Goal: Task Accomplishment & Management: Use online tool/utility

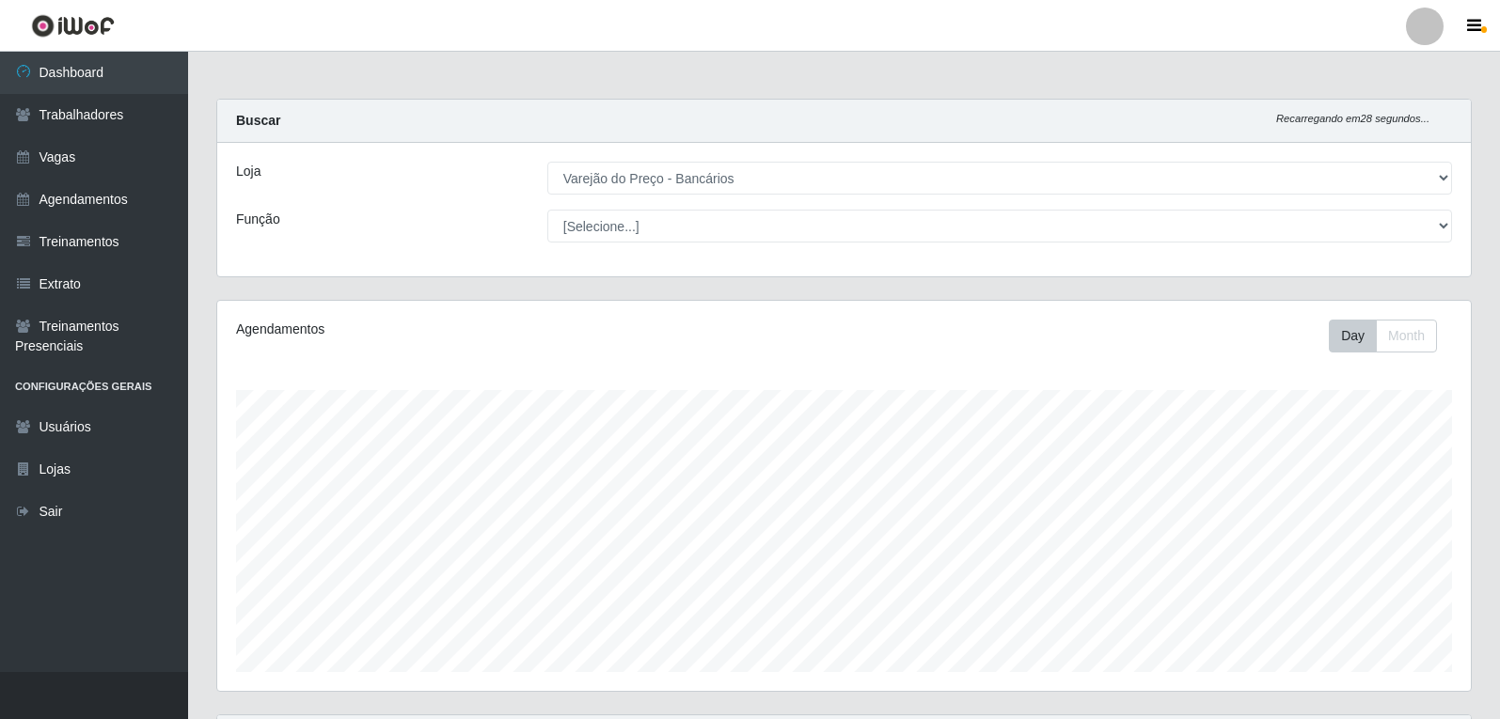
select select "157"
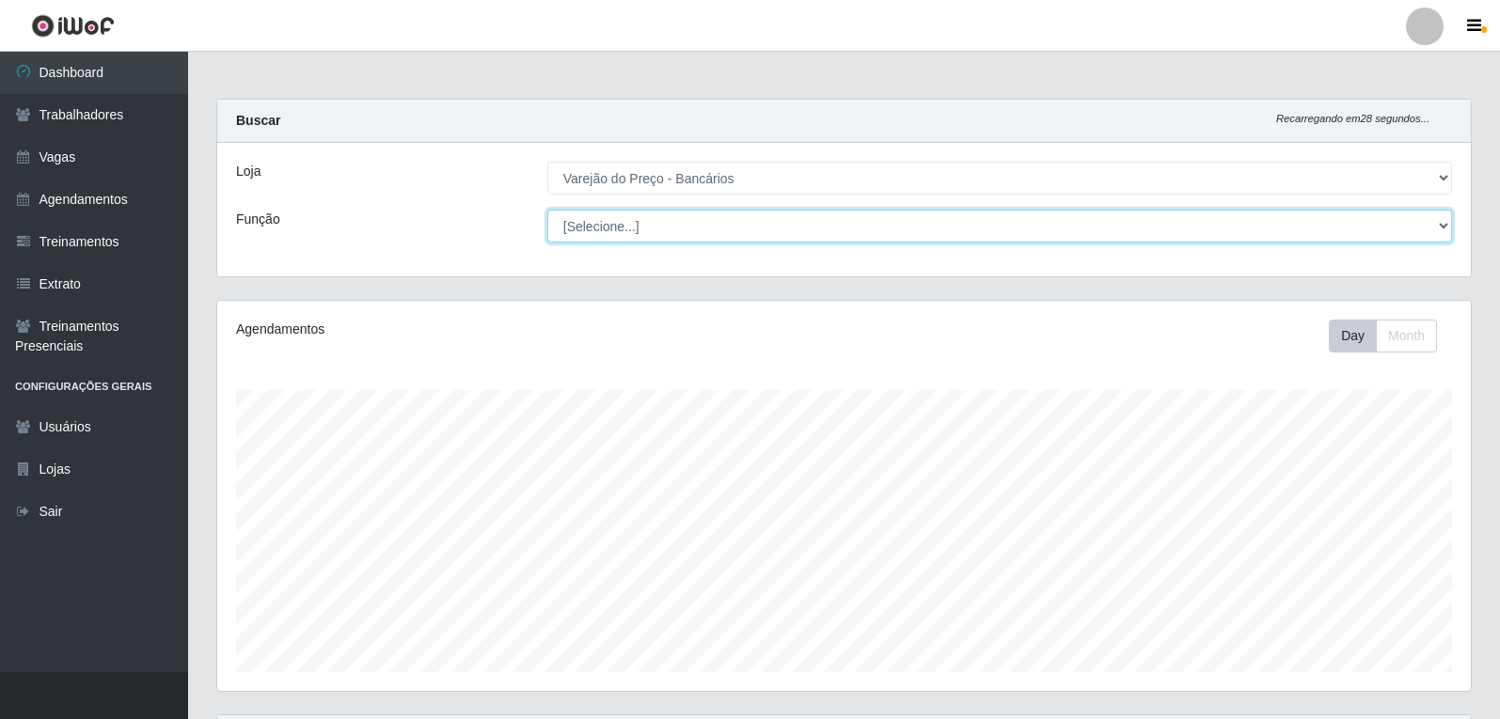
click at [657, 224] on select "[Selecione...] Auxiliar de Estacionamento Auxiliar de Estacionamento + Auxiliar…" at bounding box center [999, 226] width 905 height 33
click at [547, 210] on select "[Selecione...] Auxiliar de Estacionamento Auxiliar de Estacionamento + Auxiliar…" at bounding box center [999, 226] width 905 height 33
click at [746, 229] on select "[Selecione...] Auxiliar de Estacionamento Auxiliar de Estacionamento + Auxiliar…" at bounding box center [999, 226] width 905 height 33
click at [547, 210] on select "[Selecione...] Auxiliar de Estacionamento Auxiliar de Estacionamento + Auxiliar…" at bounding box center [999, 226] width 905 height 33
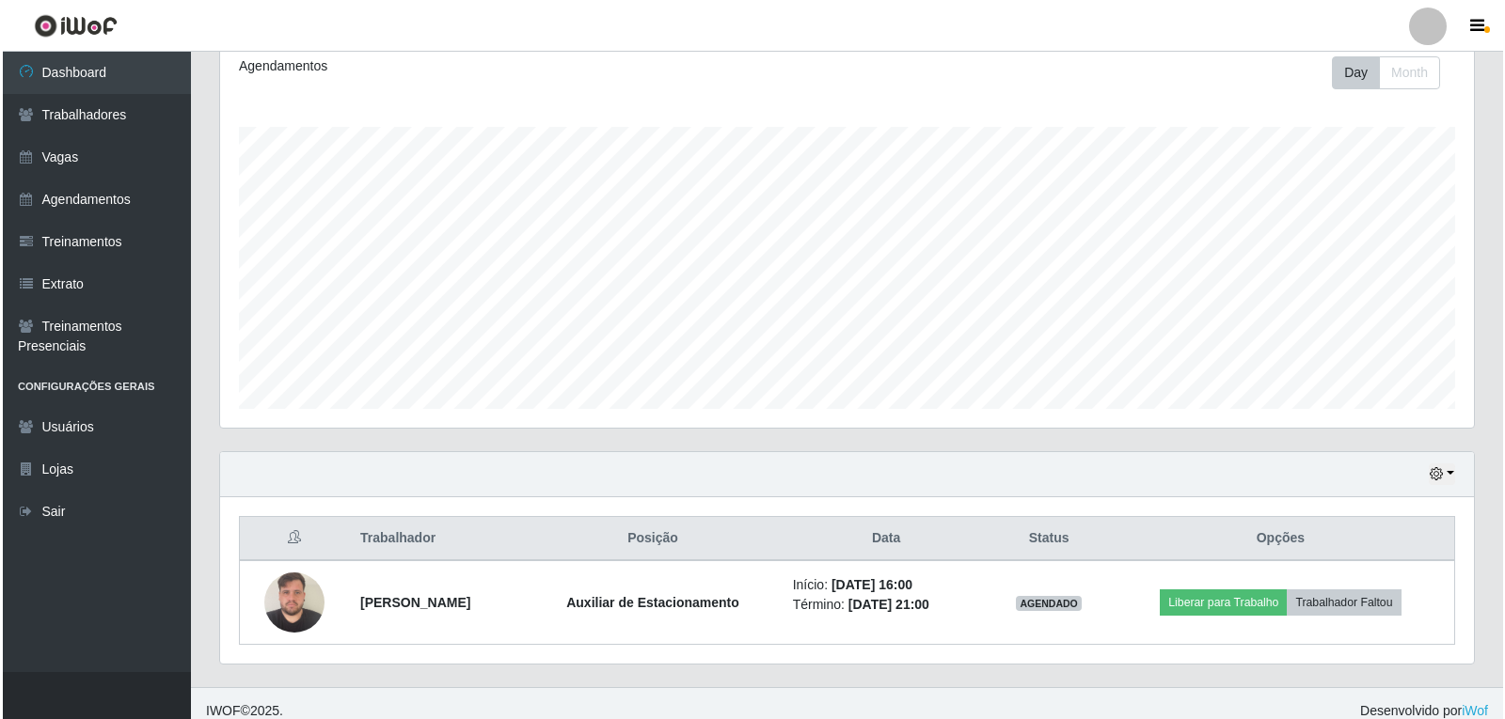
scroll to position [278, 0]
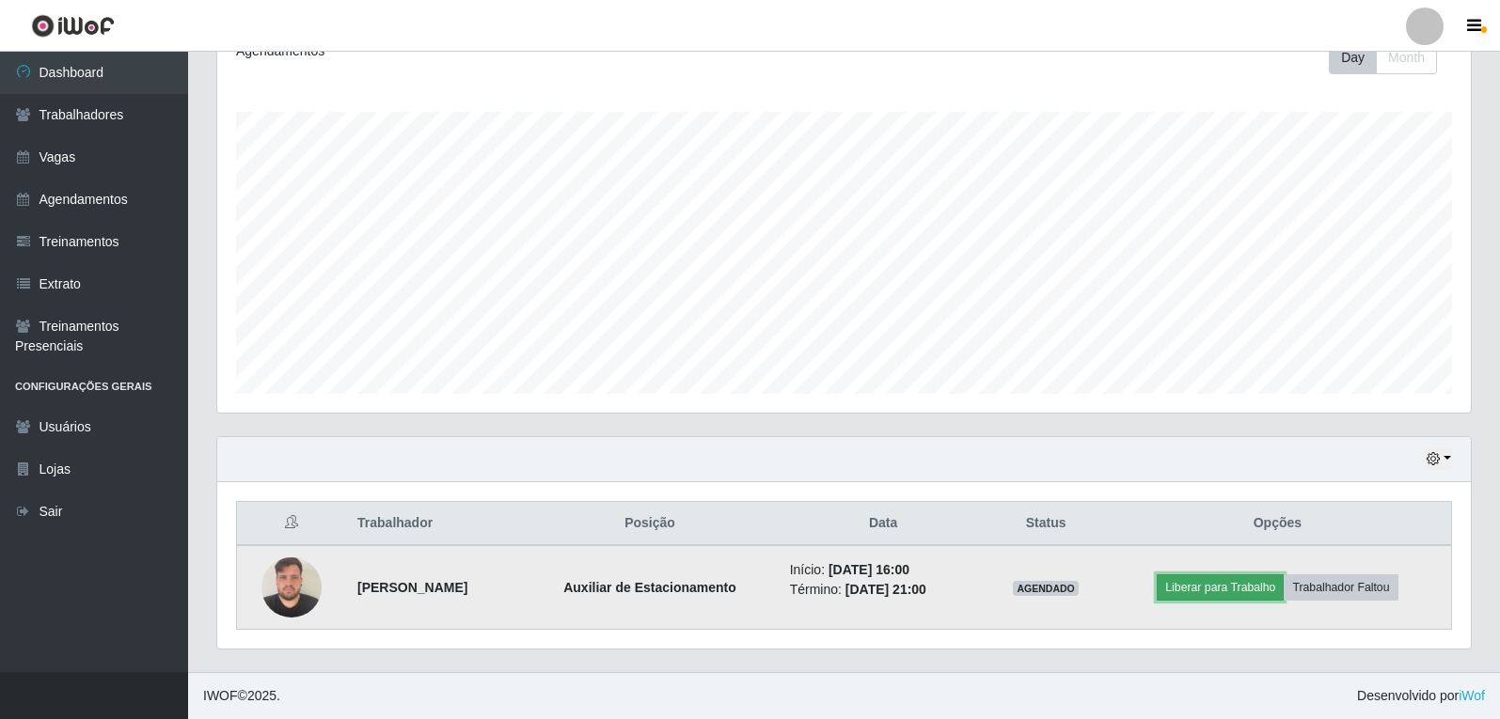
click at [1223, 592] on button "Liberar para Trabalho" at bounding box center [1220, 588] width 127 height 26
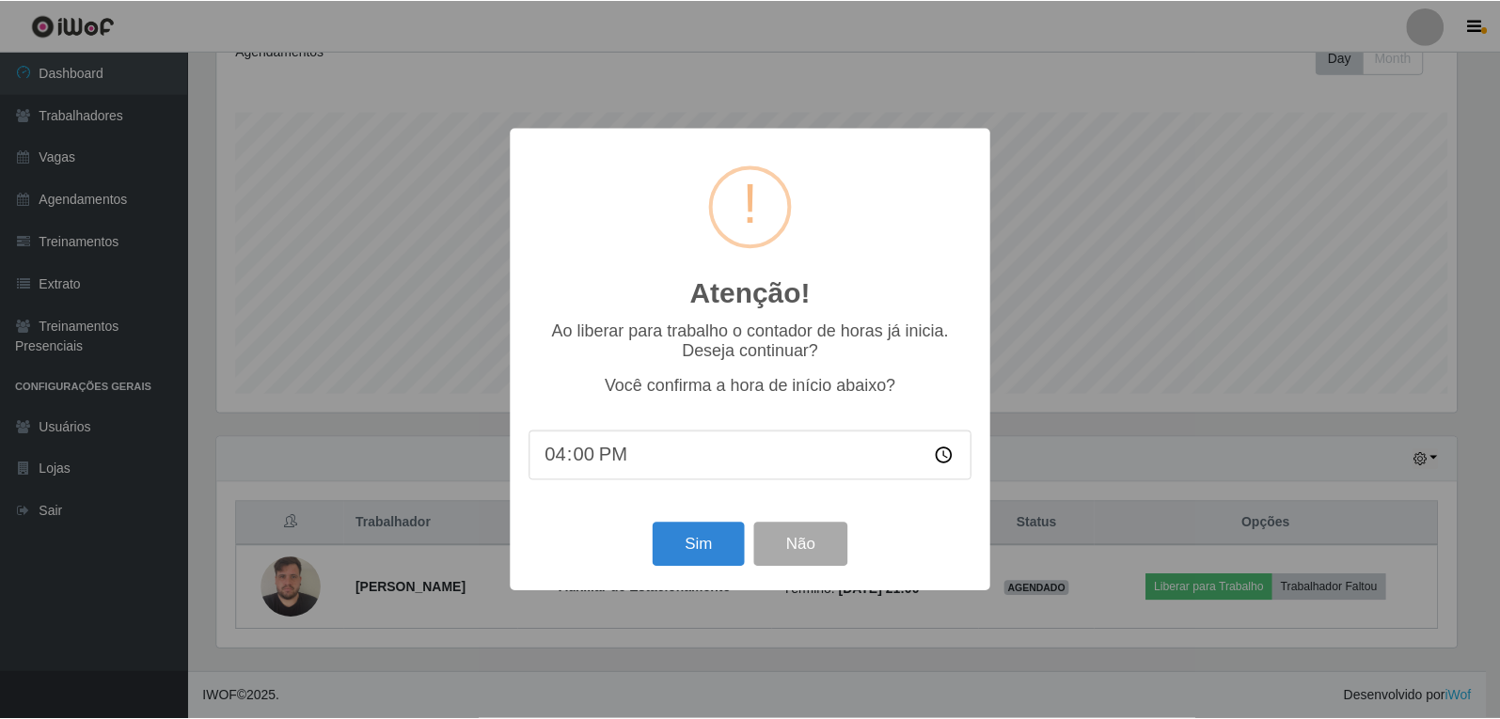
scroll to position [390, 1244]
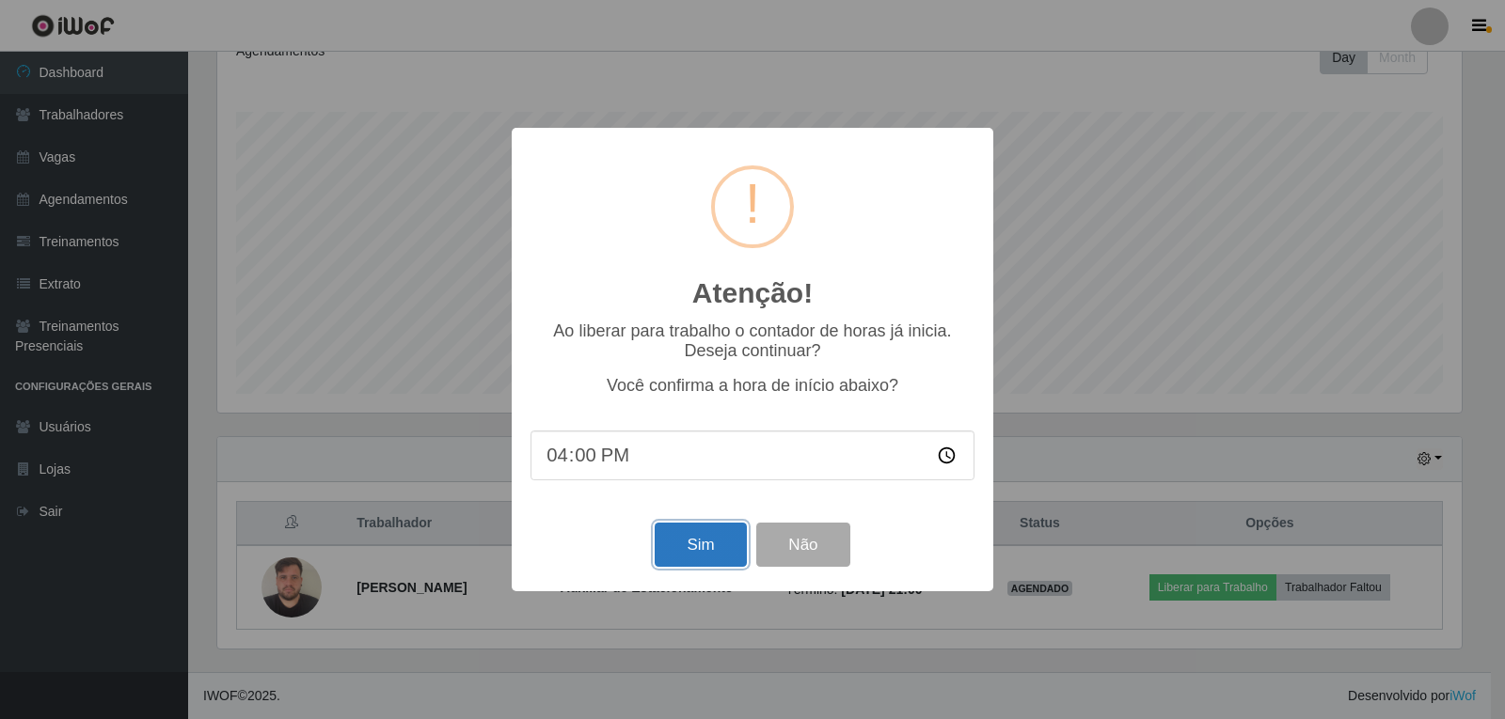
click at [694, 545] on button "Sim" at bounding box center [700, 545] width 91 height 44
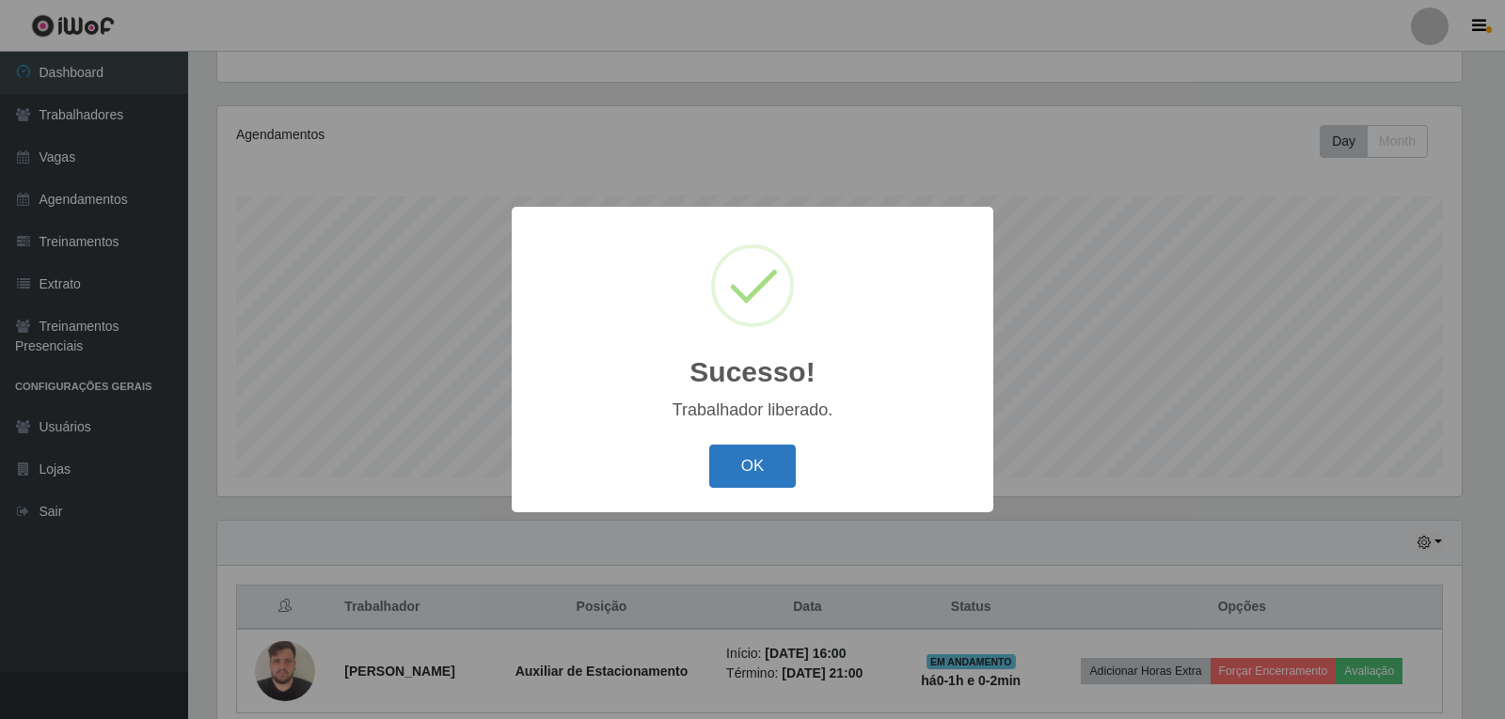
click at [728, 467] on button "OK" at bounding box center [752, 467] width 87 height 44
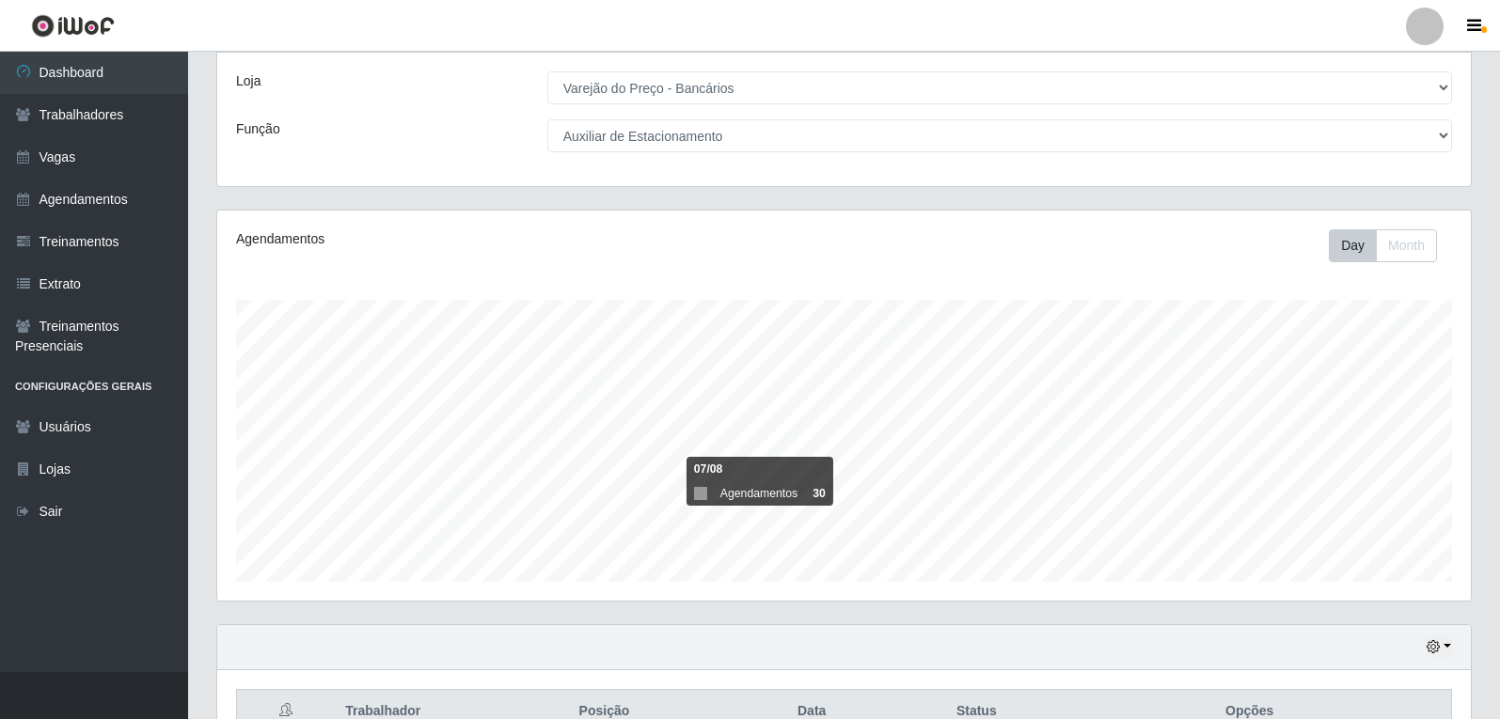
scroll to position [0, 0]
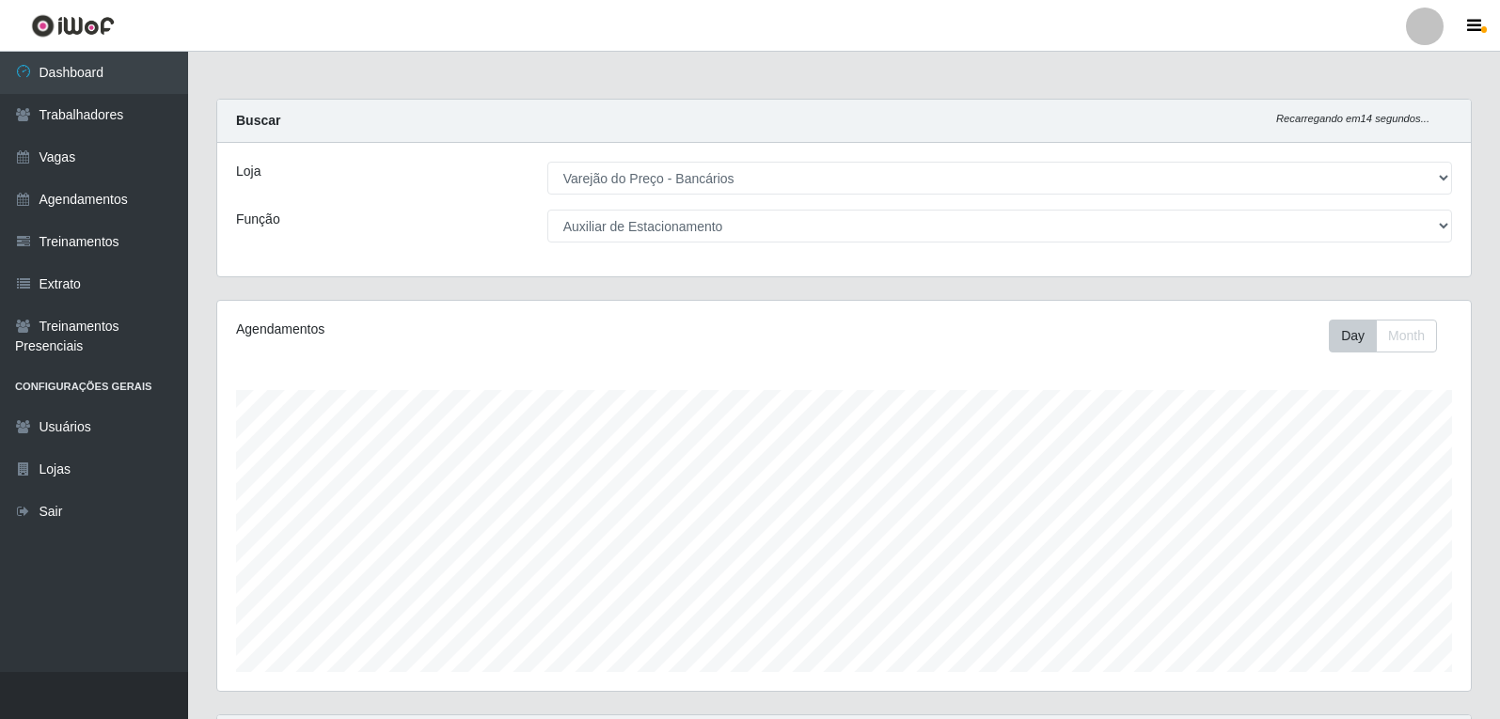
click at [785, 200] on div "Loja [Selecione...] Varejão do Preço - Bancários Função [Selecione...] Auxiliar…" at bounding box center [844, 210] width 1254 height 134
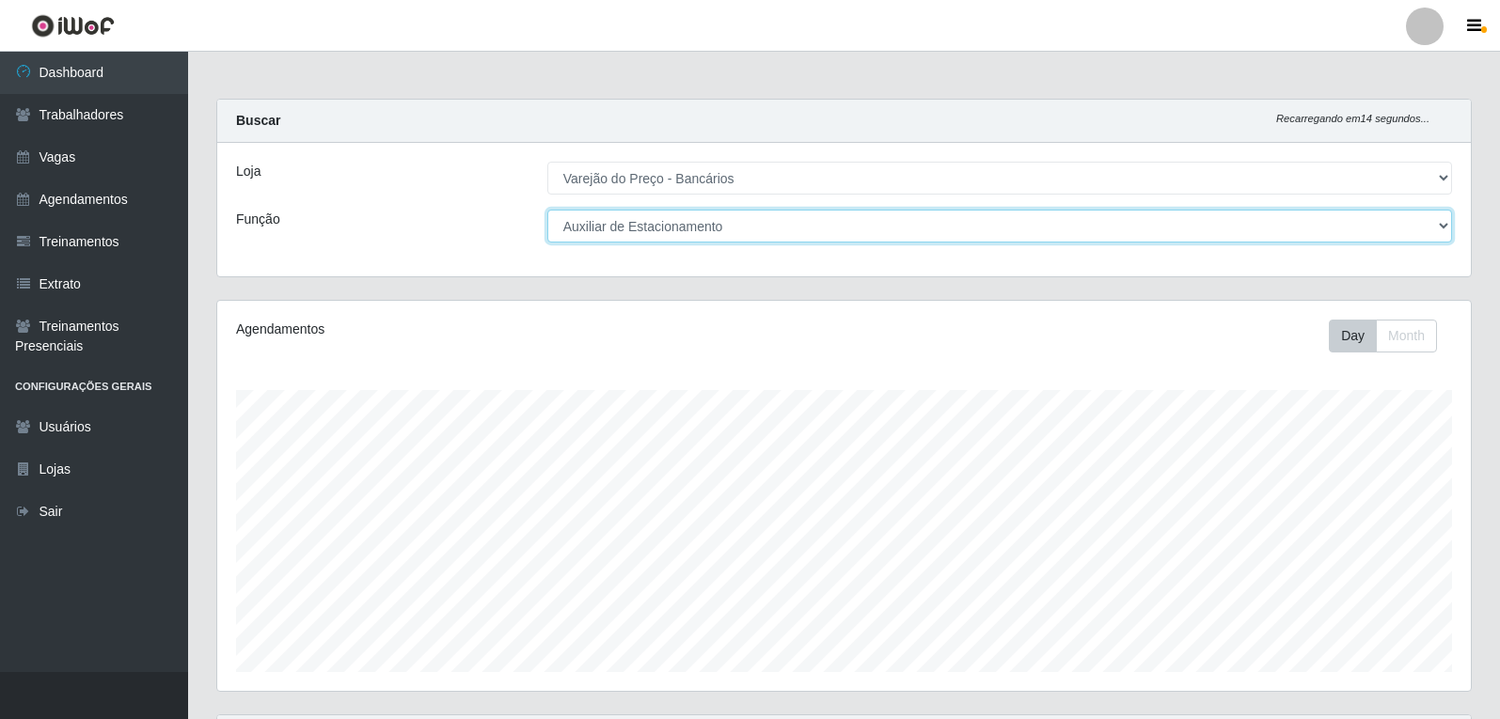
click at [775, 232] on select "[Selecione...] Auxiliar de Estacionamento Auxiliar de Estacionamento + Auxiliar…" at bounding box center [999, 226] width 905 height 33
click at [547, 210] on select "[Selecione...] Auxiliar de Estacionamento Auxiliar de Estacionamento + Auxiliar…" at bounding box center [999, 226] width 905 height 33
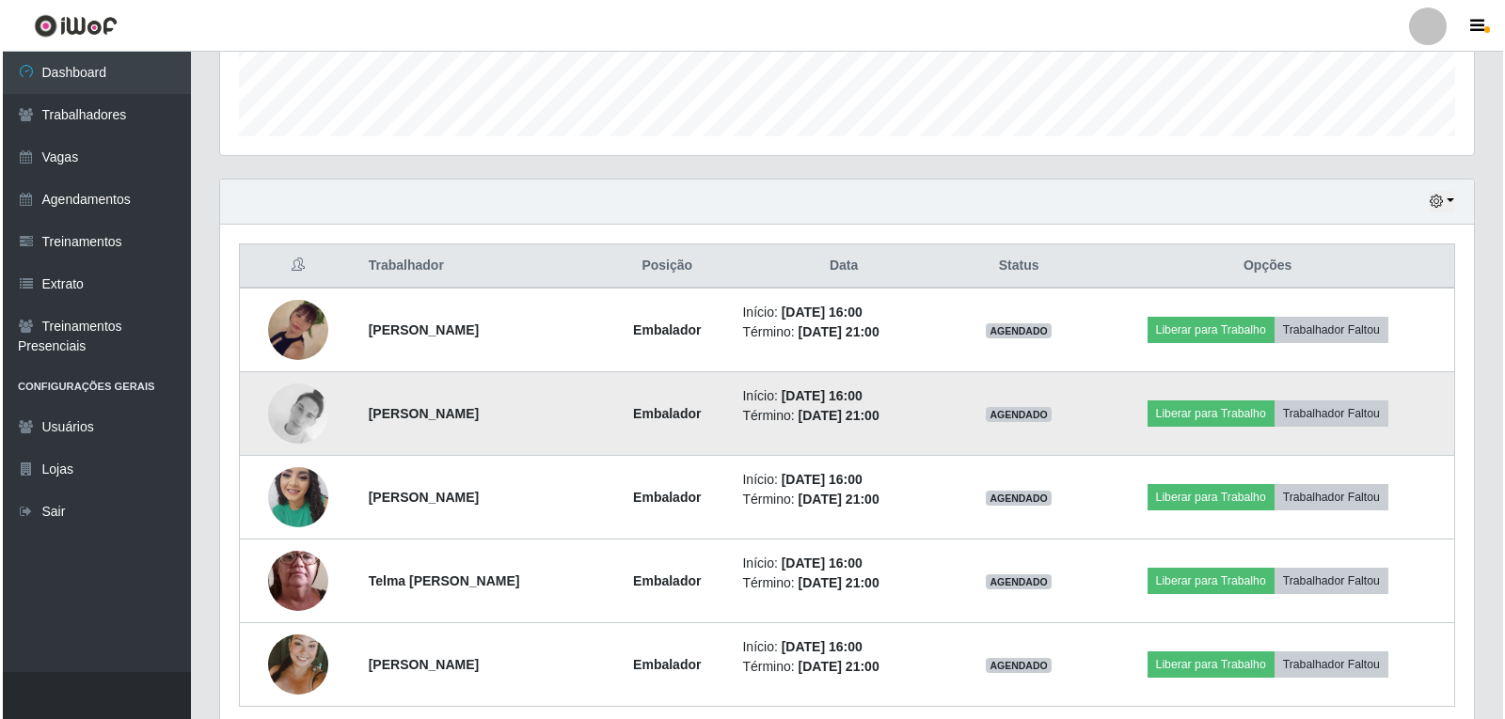
scroll to position [613, 0]
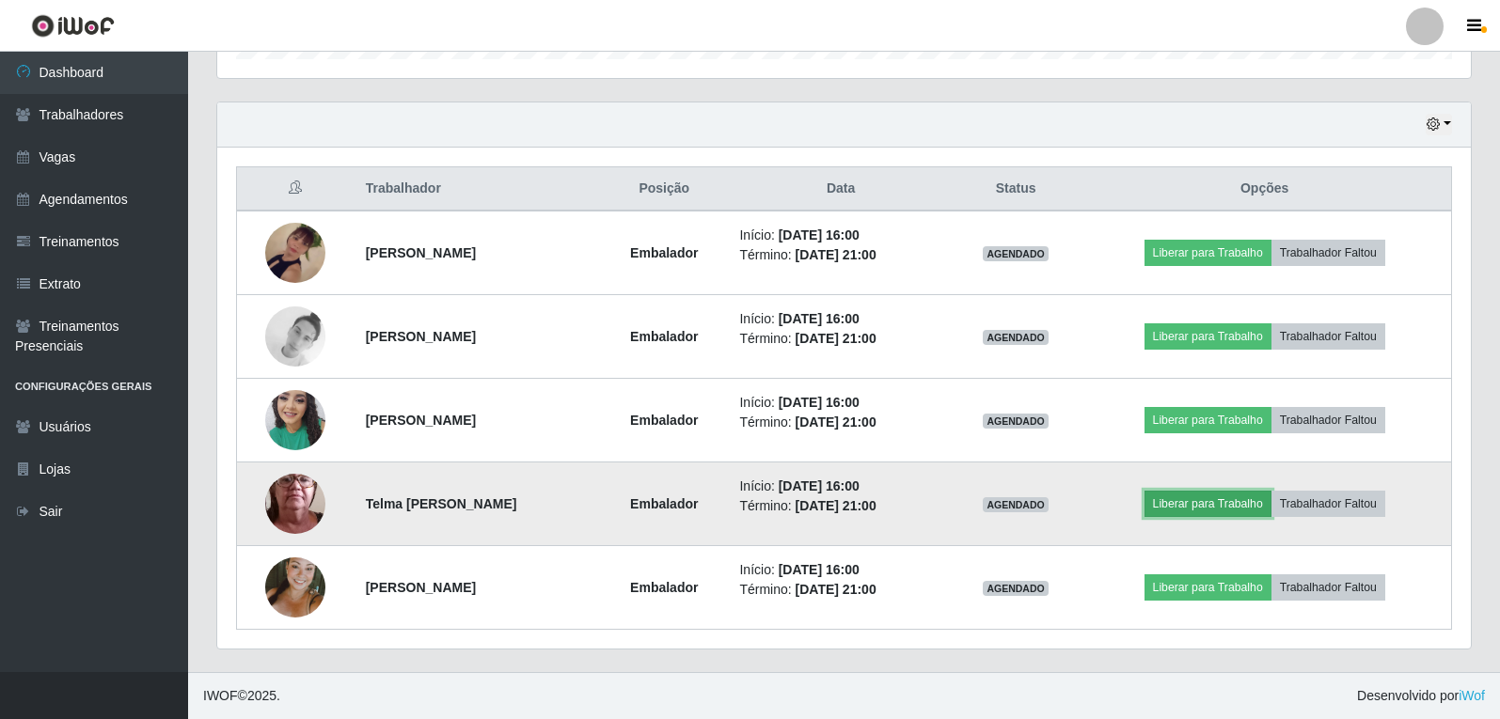
click at [1228, 503] on button "Liberar para Trabalho" at bounding box center [1207, 504] width 127 height 26
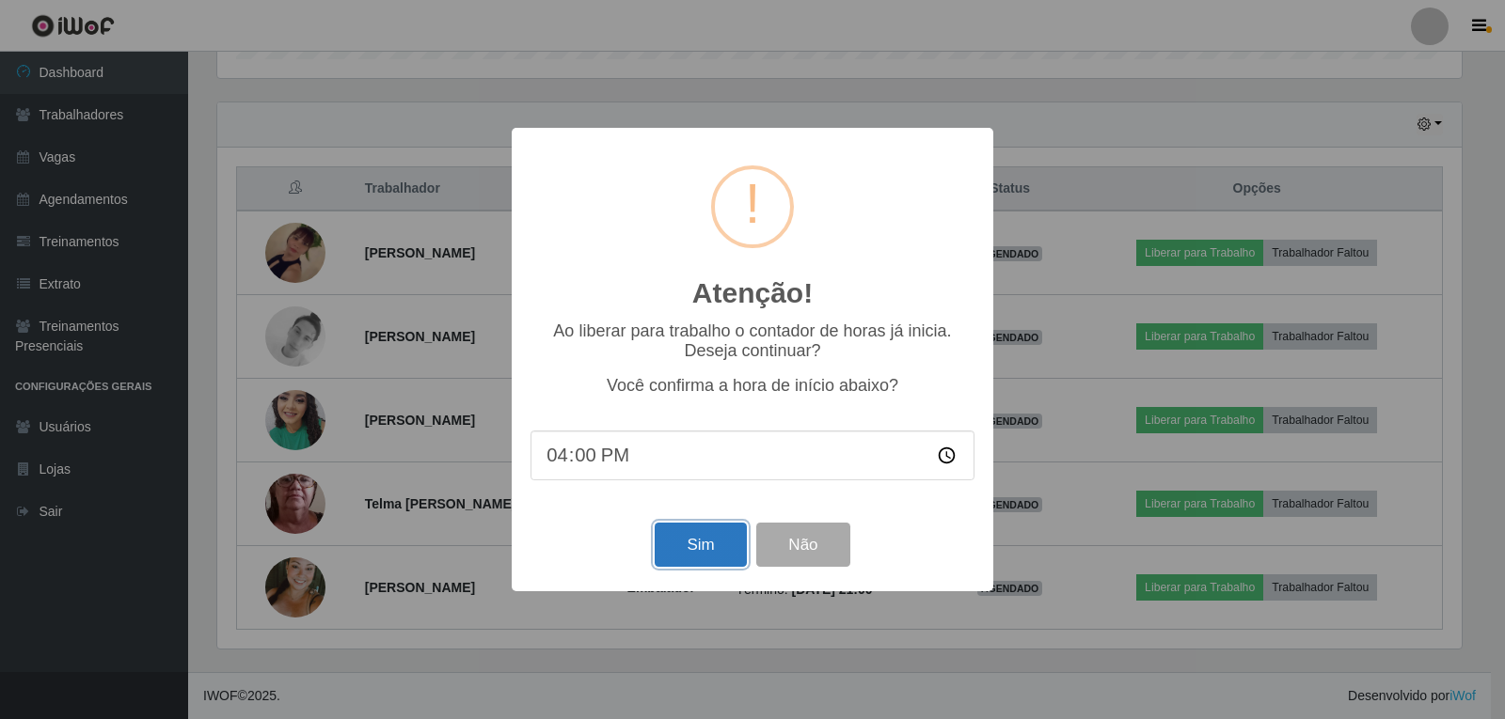
click at [673, 541] on button "Sim" at bounding box center [700, 545] width 91 height 44
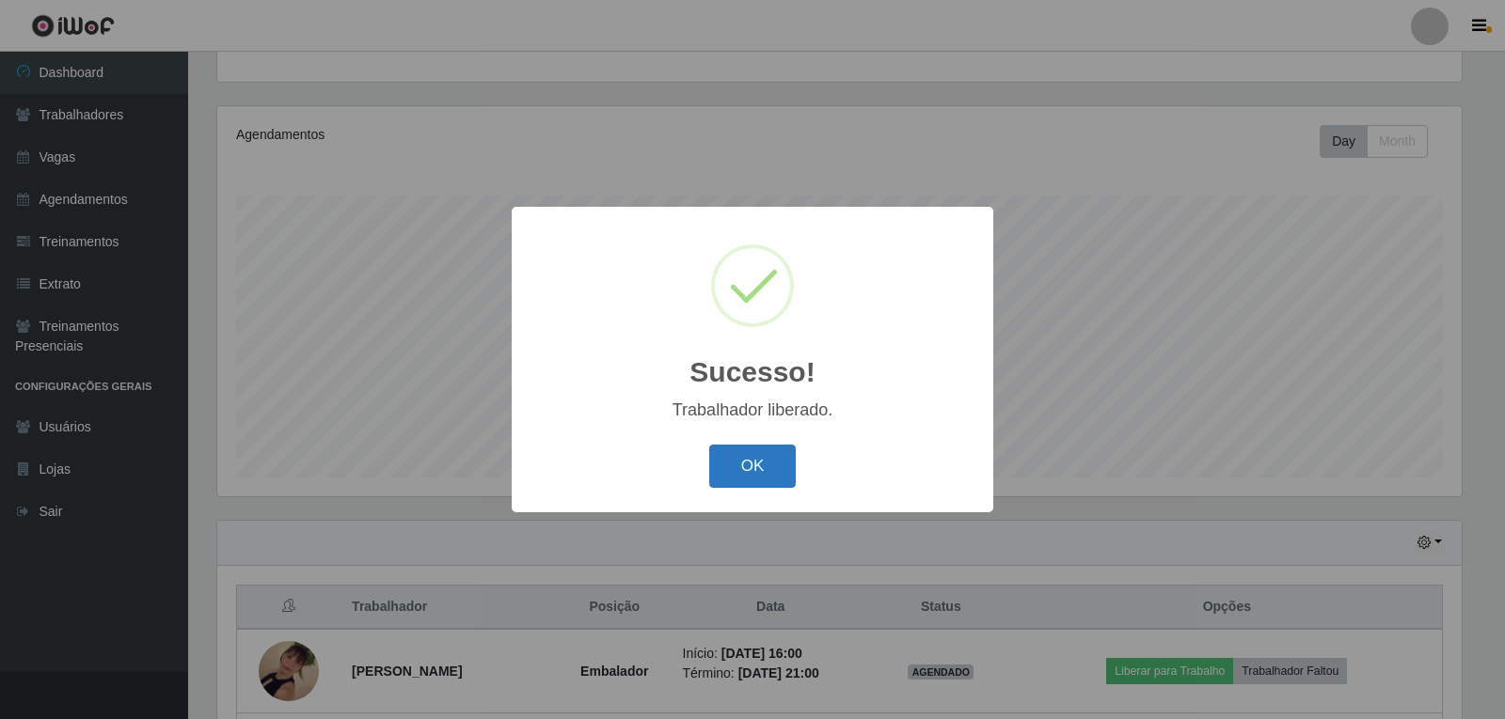
click at [736, 456] on button "OK" at bounding box center [752, 467] width 87 height 44
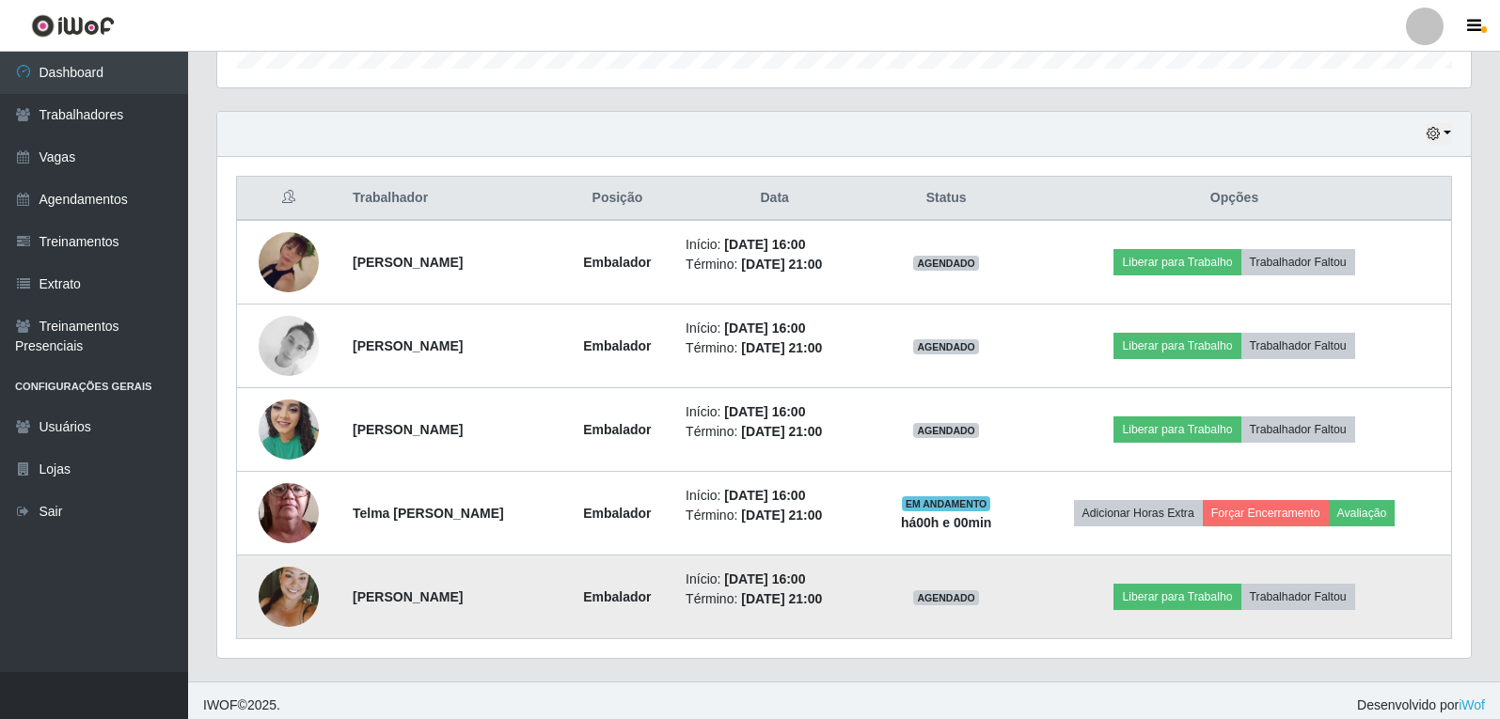
scroll to position [613, 0]
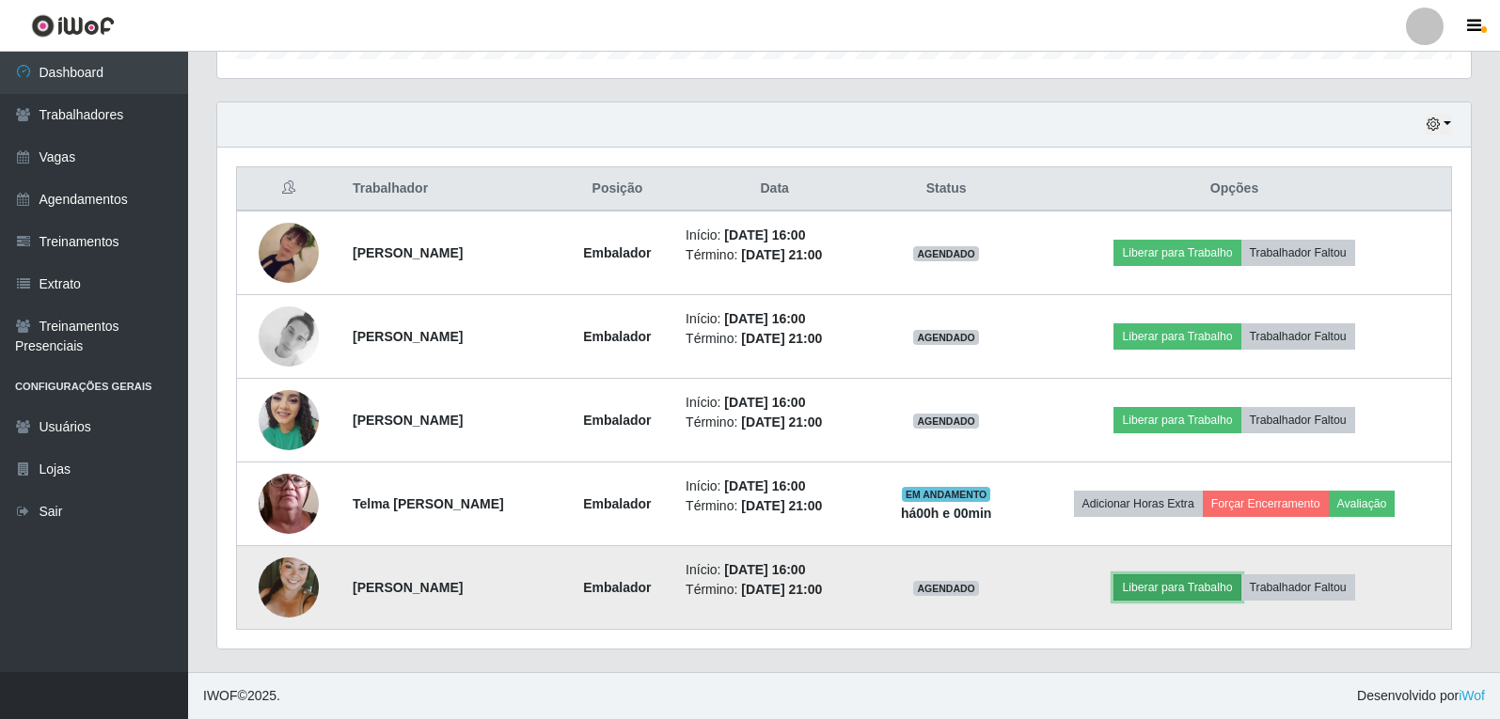
click at [1176, 597] on button "Liberar para Trabalho" at bounding box center [1176, 588] width 127 height 26
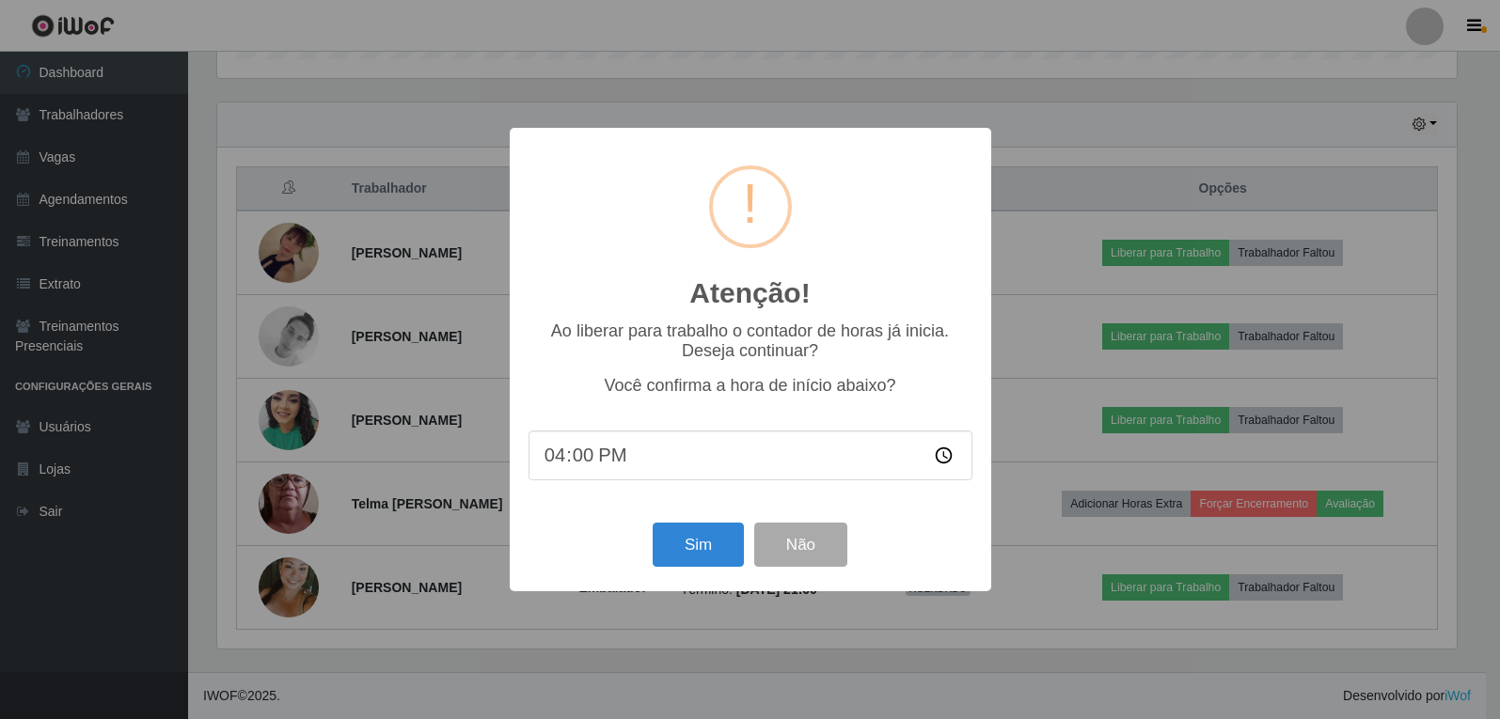
scroll to position [390, 1244]
click at [696, 547] on button "Sim" at bounding box center [700, 545] width 91 height 44
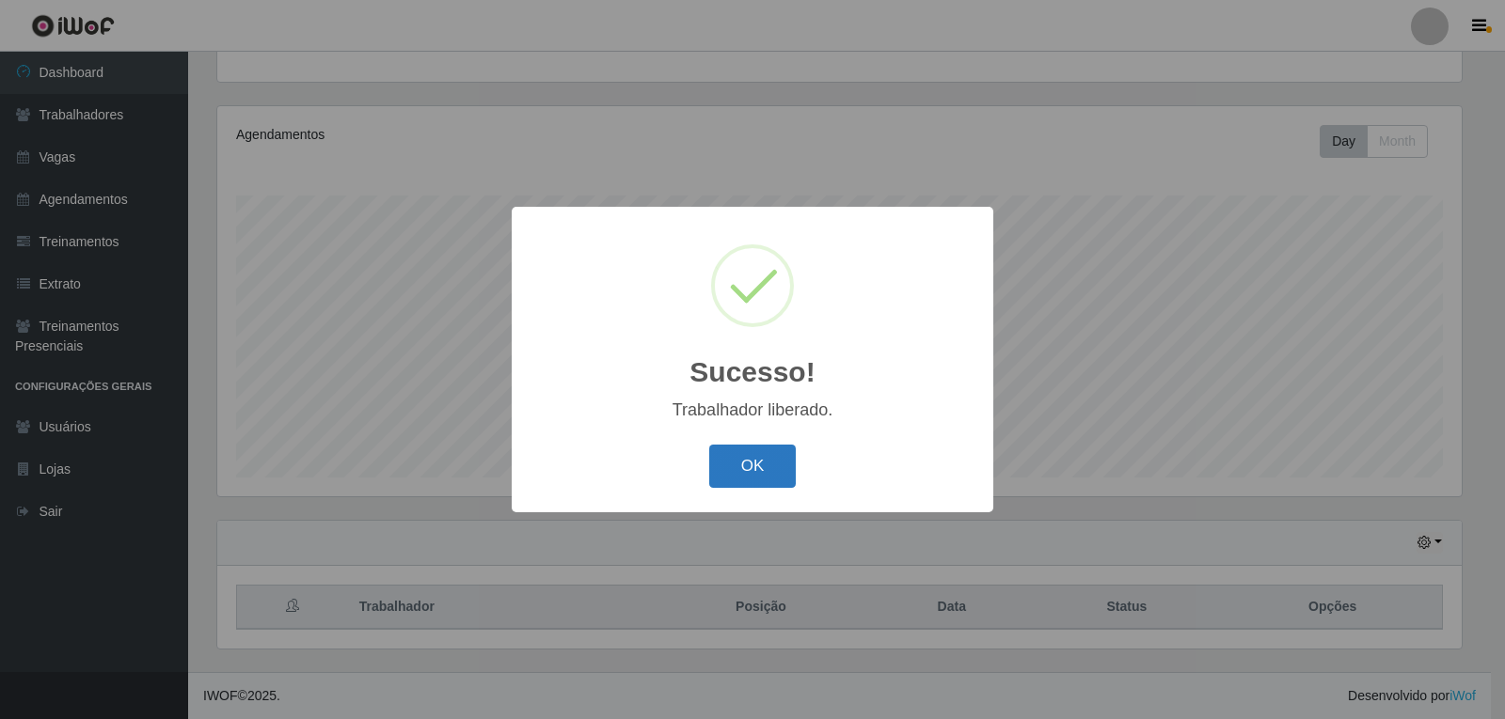
click at [755, 457] on button "OK" at bounding box center [752, 467] width 87 height 44
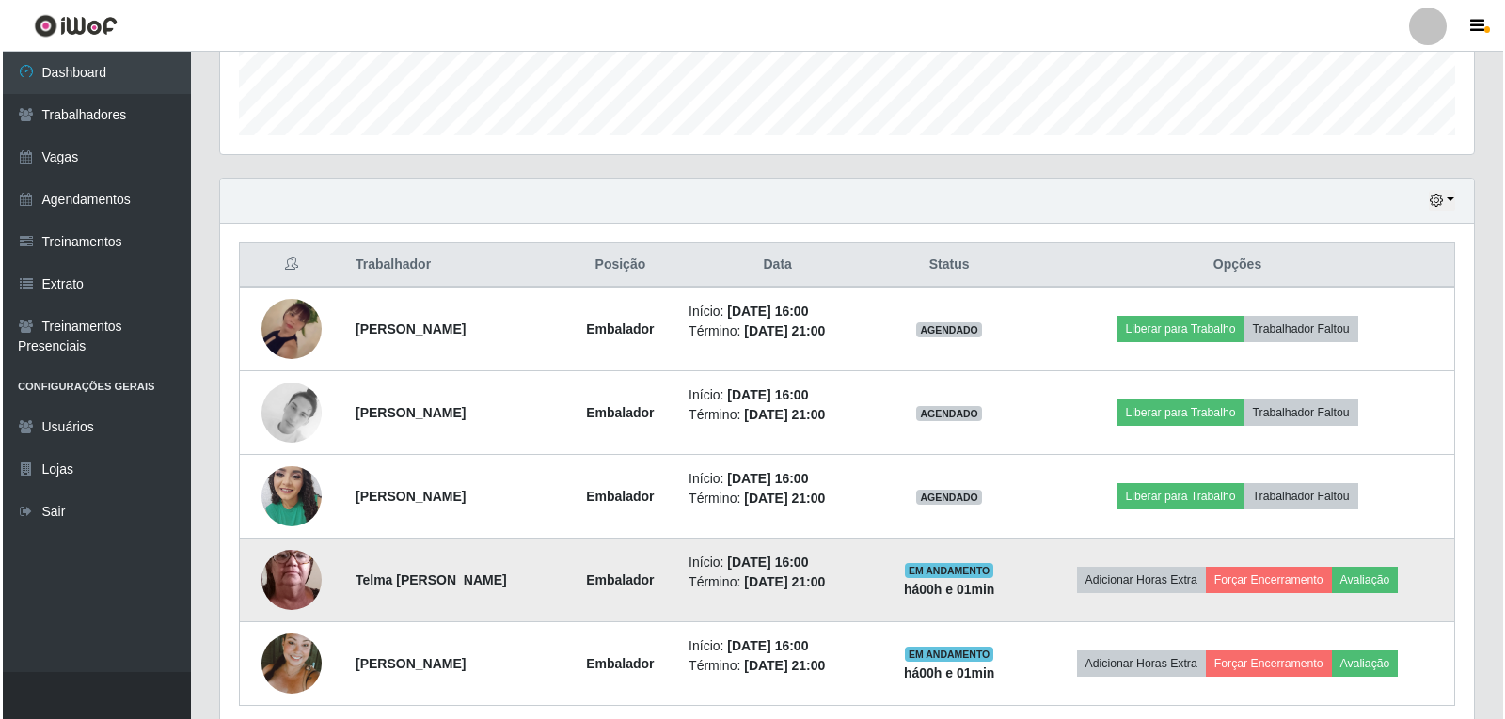
scroll to position [571, 0]
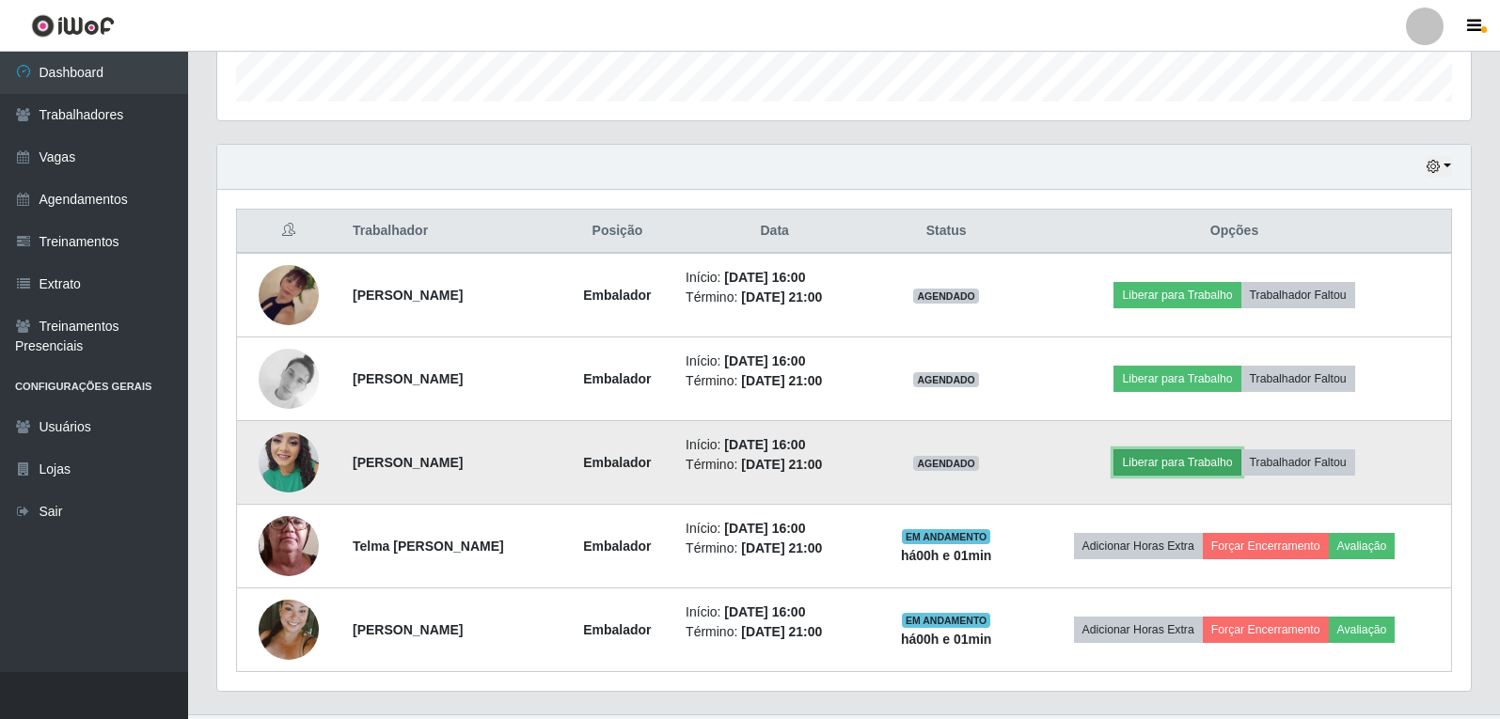
click at [1192, 466] on button "Liberar para Trabalho" at bounding box center [1176, 463] width 127 height 26
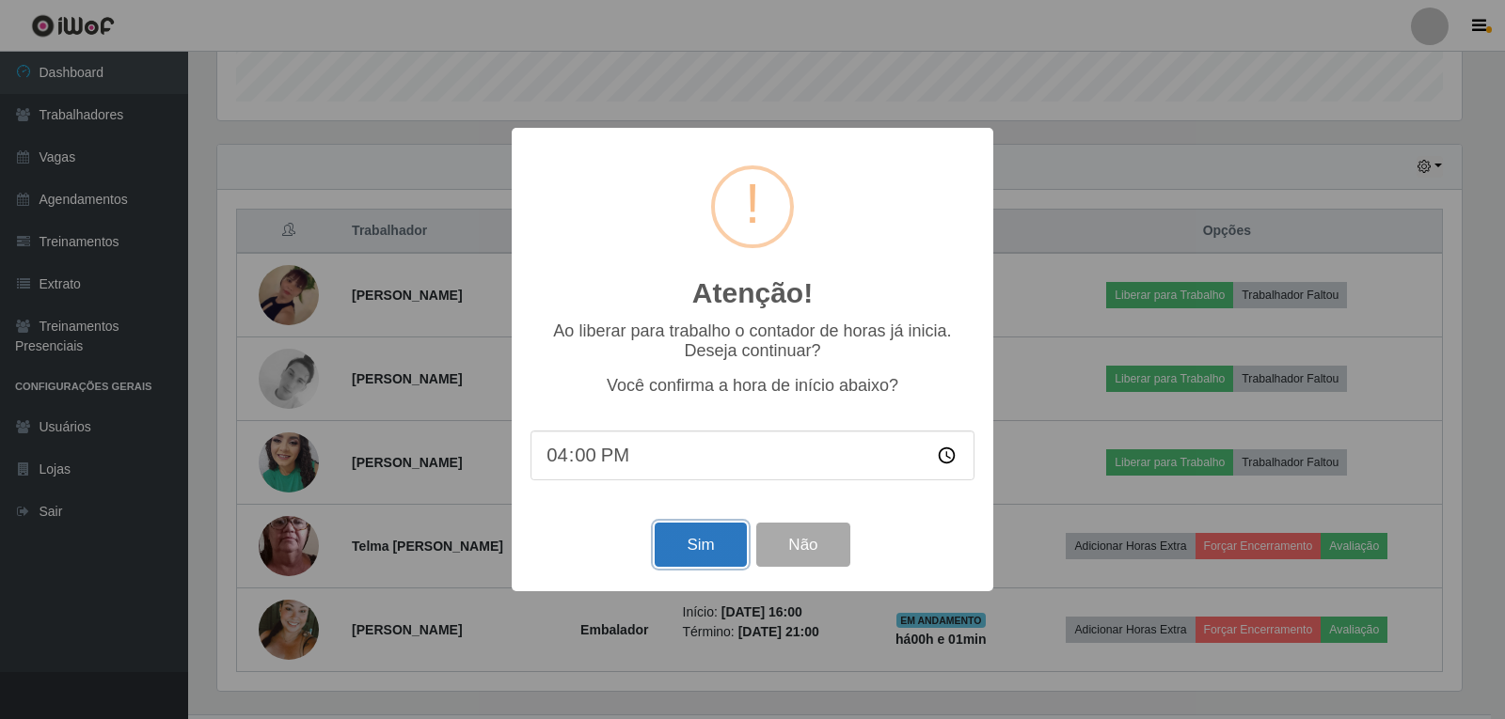
click at [658, 545] on button "Sim" at bounding box center [700, 545] width 91 height 44
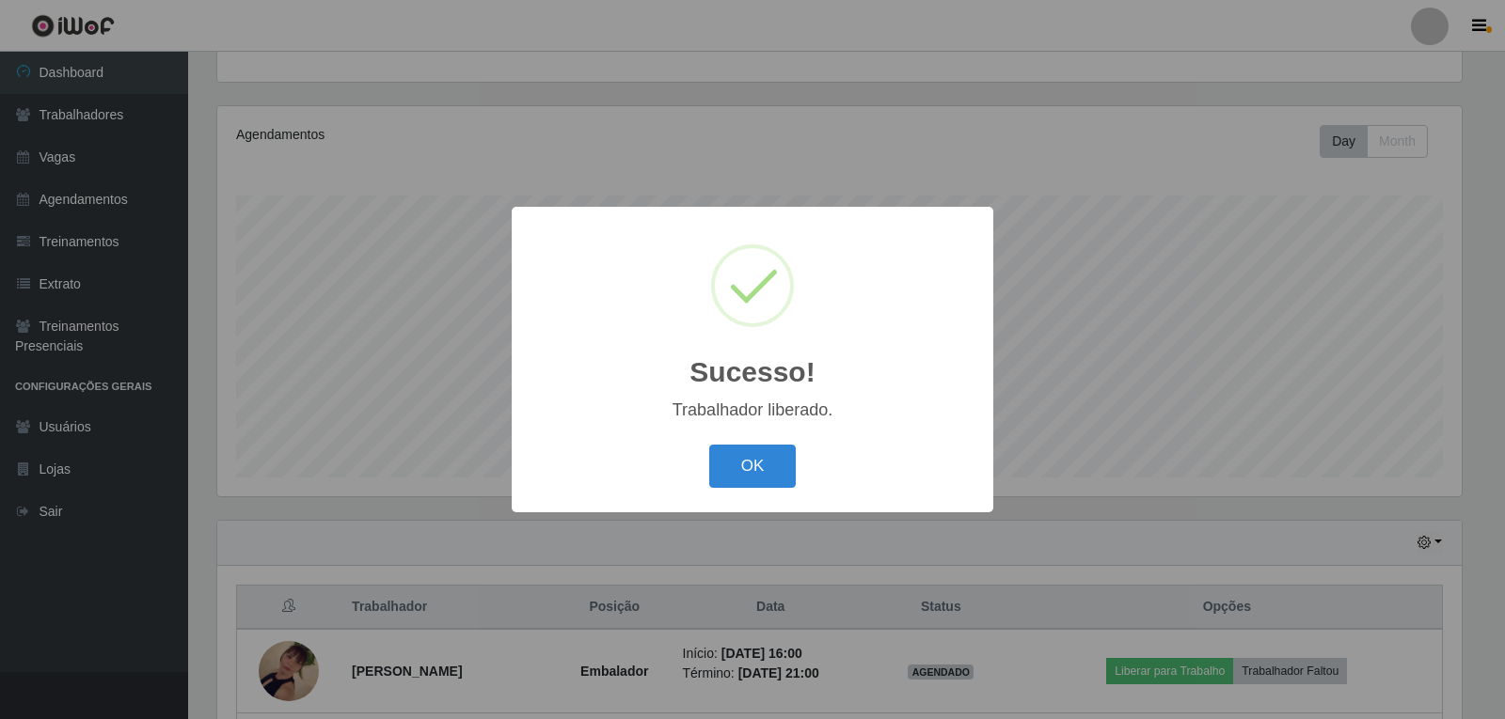
click at [680, 466] on div "OK Cancel" at bounding box center [752, 466] width 444 height 54
click at [774, 475] on button "OK" at bounding box center [752, 467] width 87 height 44
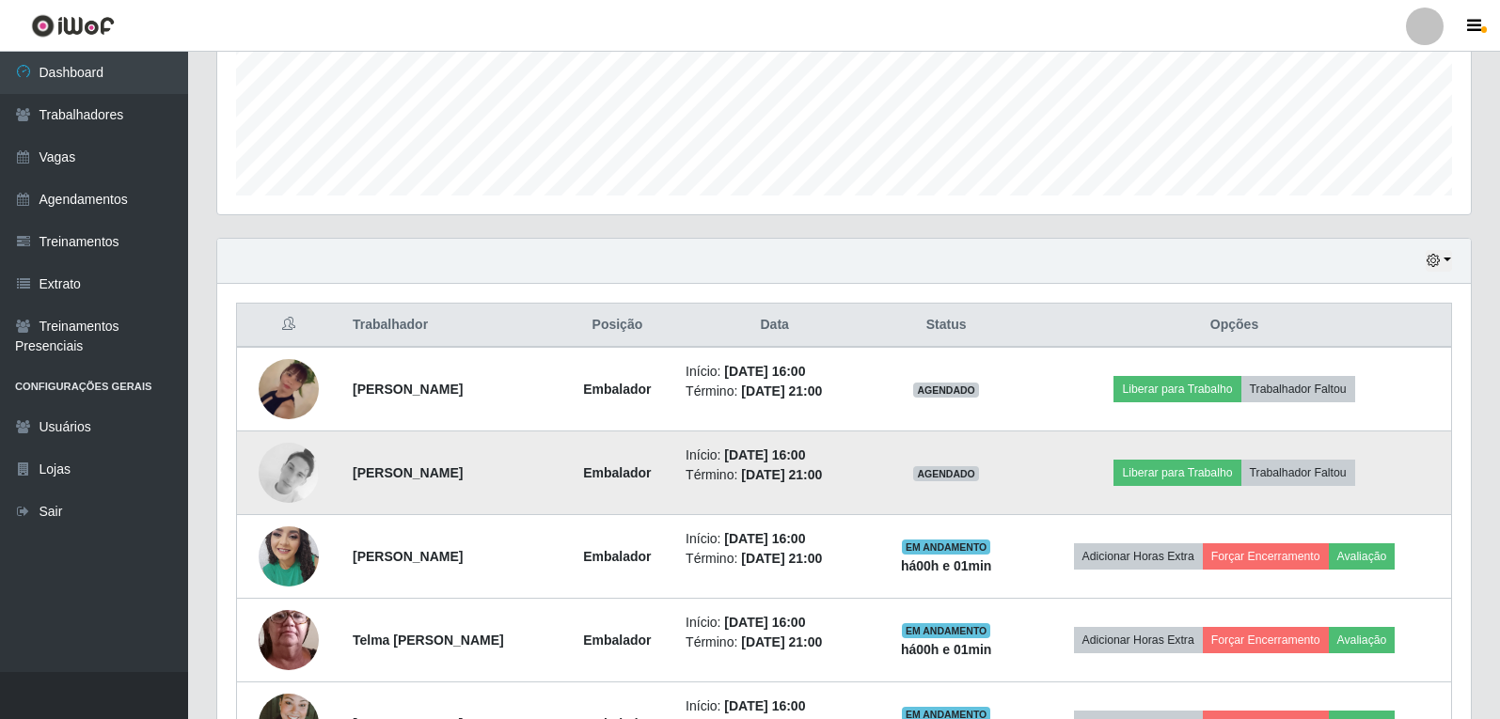
scroll to position [0, 0]
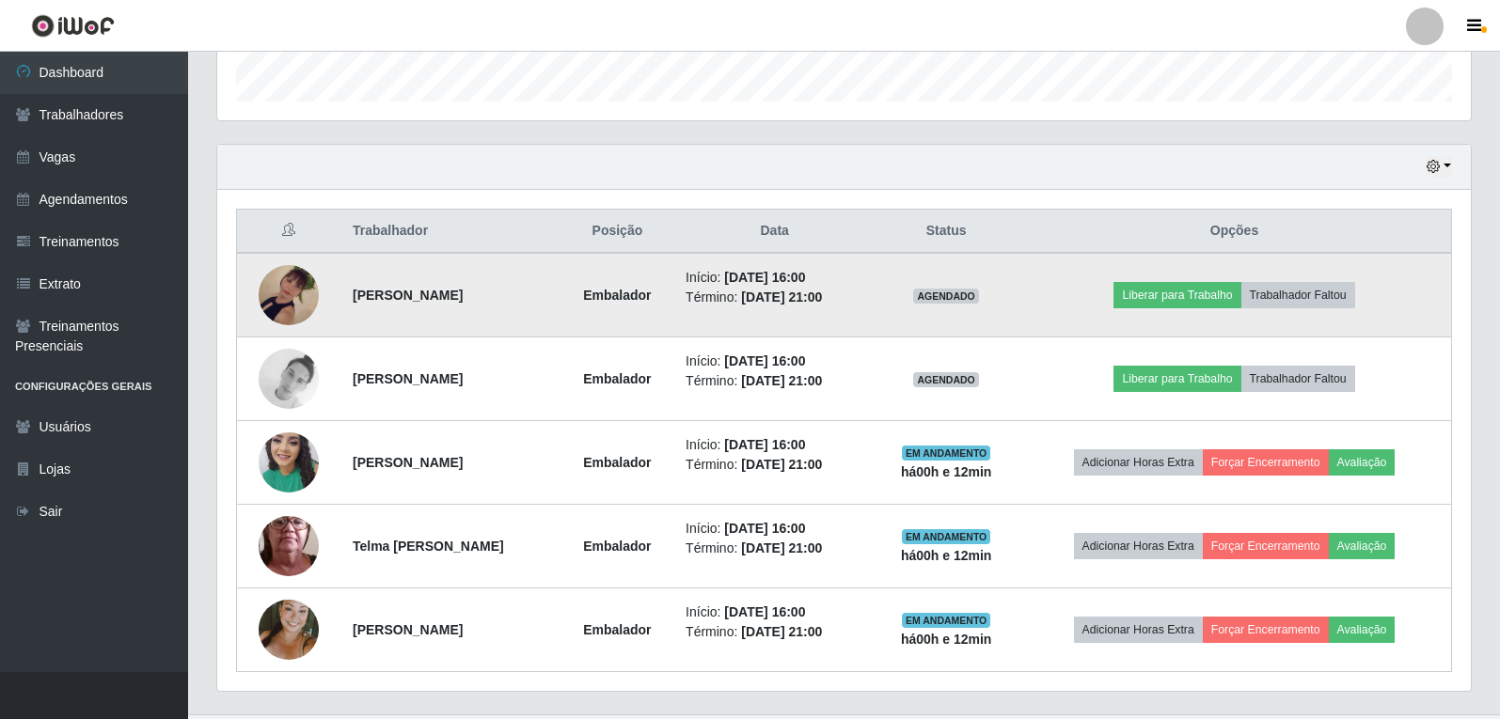
click at [1143, 276] on td "Liberar para Trabalho Trabalhador Faltou" at bounding box center [1235, 295] width 434 height 85
click at [1144, 290] on button "Liberar para Trabalho" at bounding box center [1176, 295] width 127 height 26
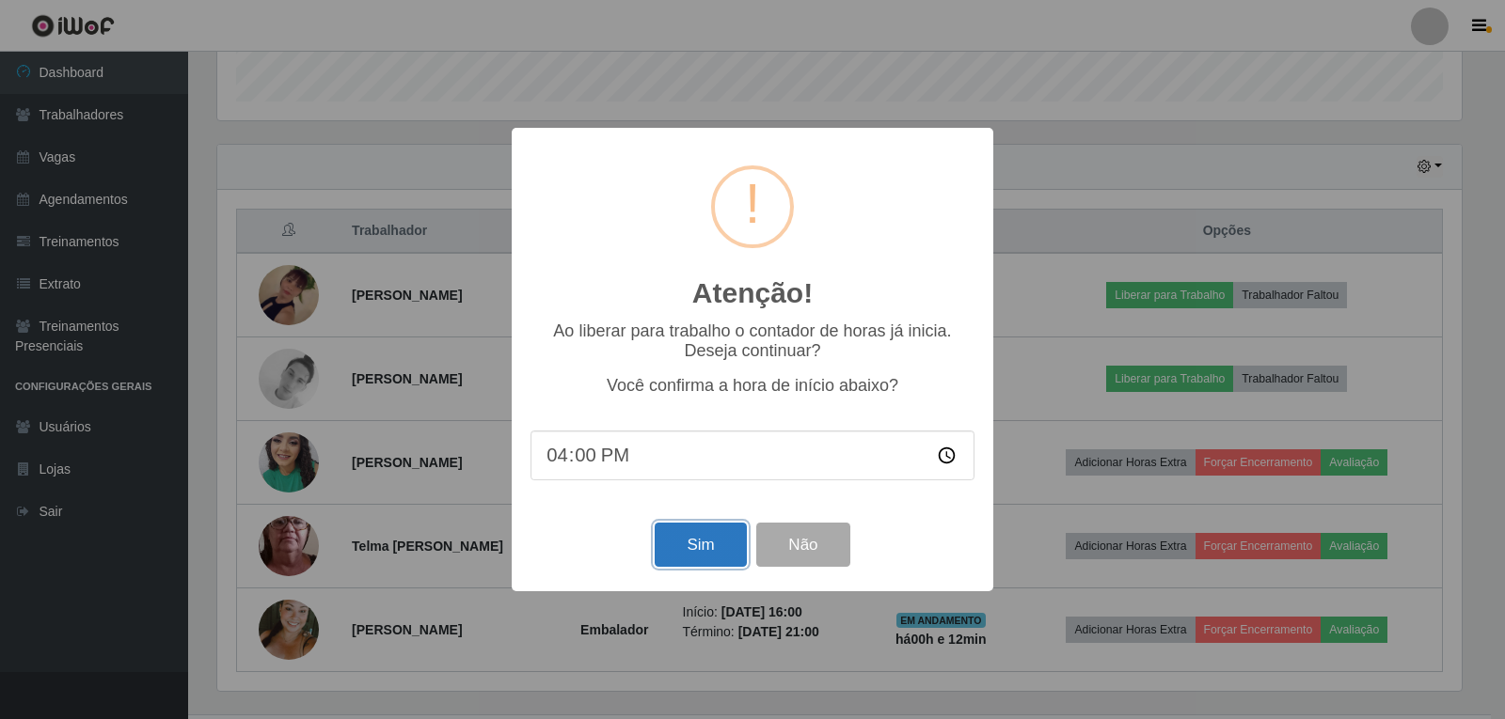
click at [663, 537] on button "Sim" at bounding box center [700, 545] width 91 height 44
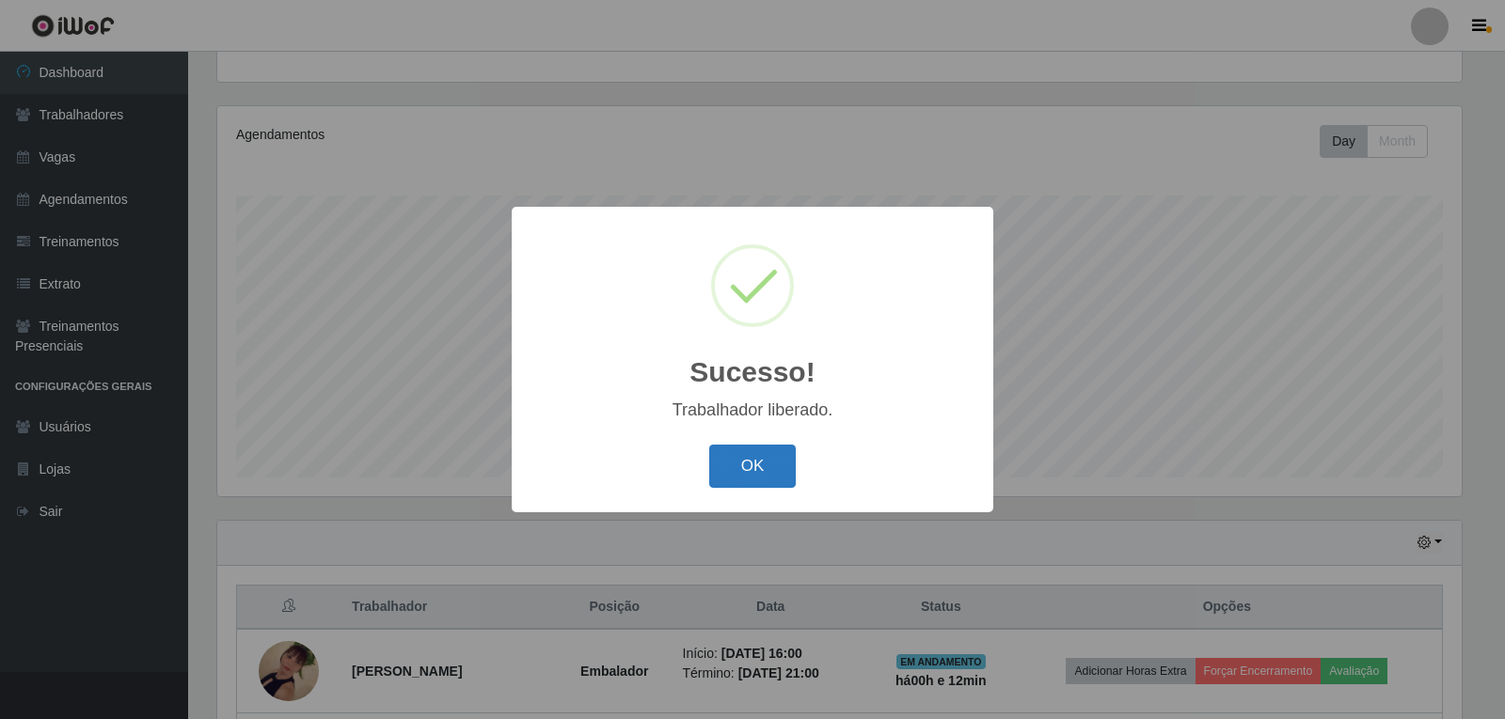
click at [735, 451] on button "OK" at bounding box center [752, 467] width 87 height 44
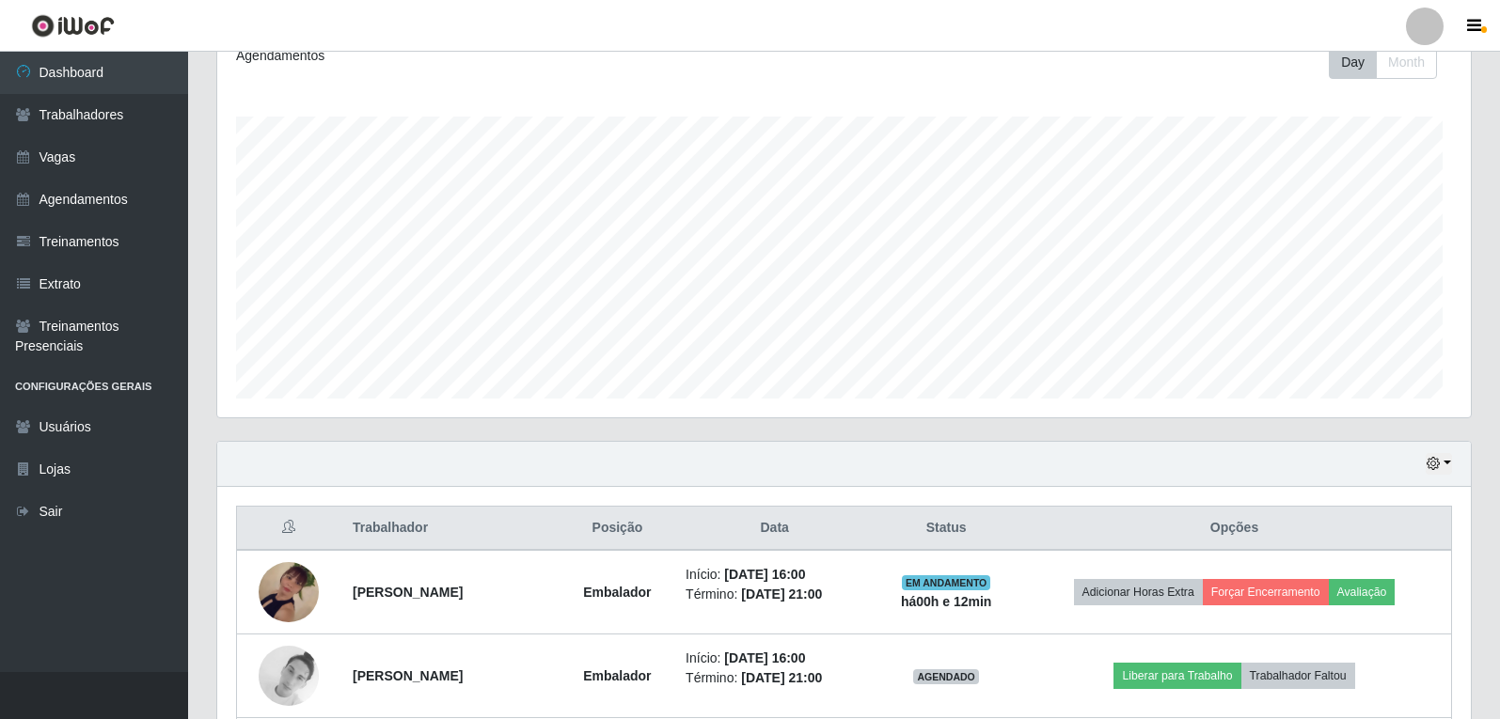
scroll to position [383, 0]
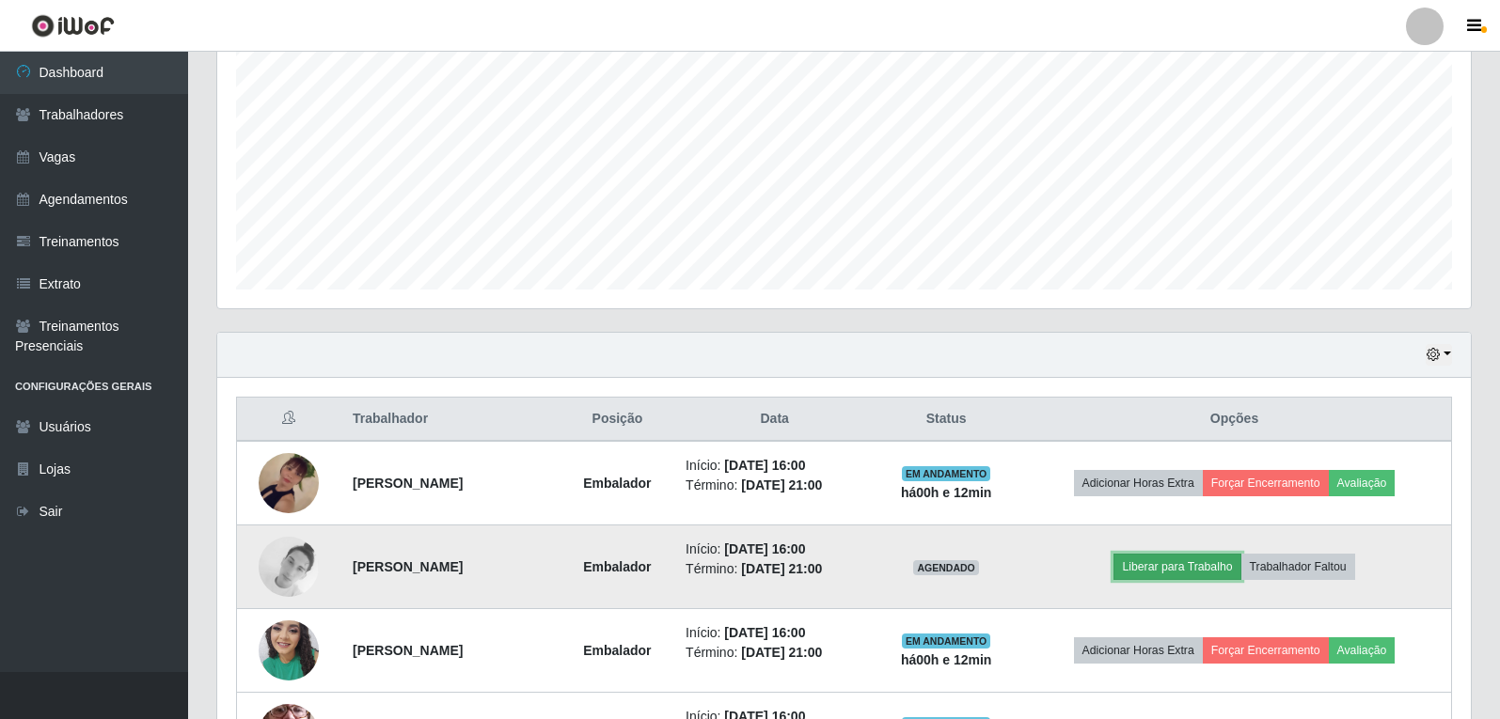
click at [1215, 579] on button "Liberar para Trabalho" at bounding box center [1176, 567] width 127 height 26
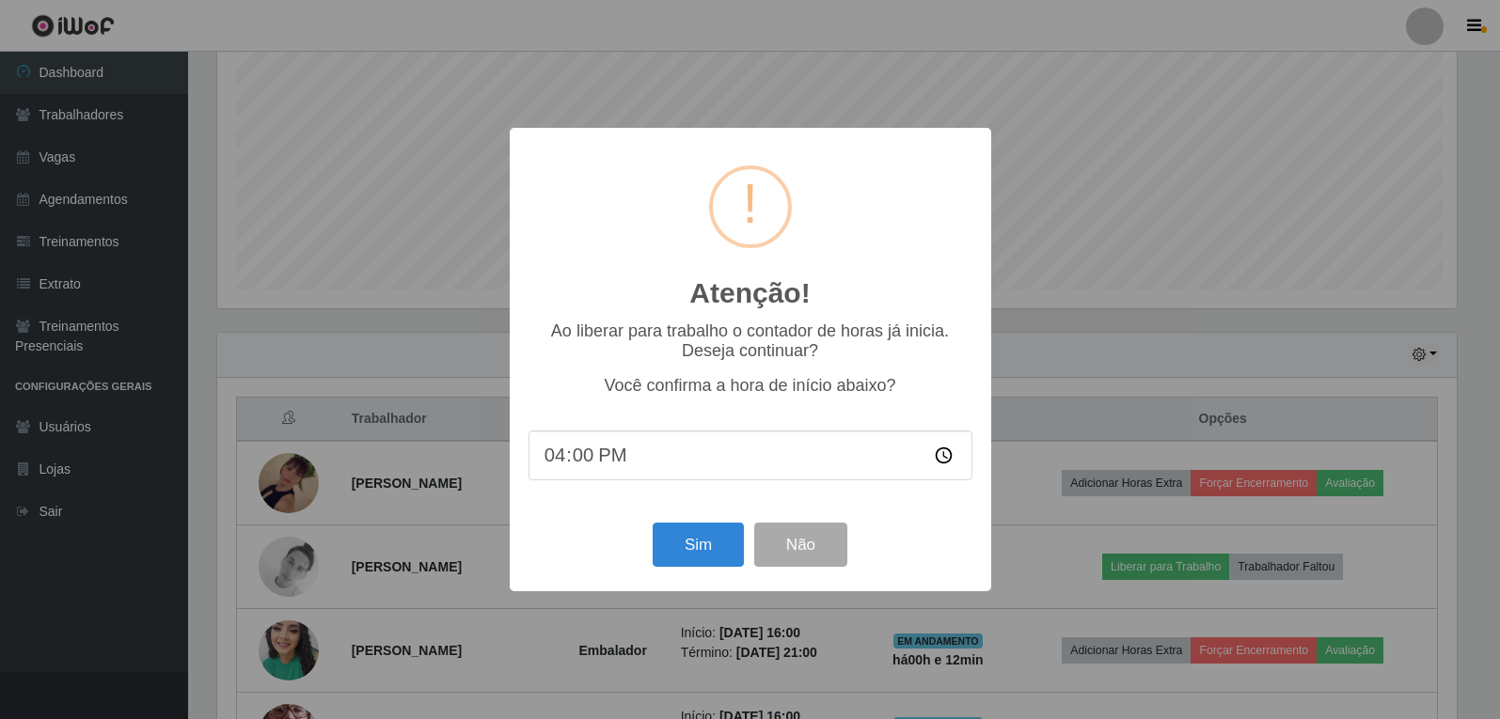
scroll to position [390, 1244]
click at [711, 547] on button "Sim" at bounding box center [700, 545] width 91 height 44
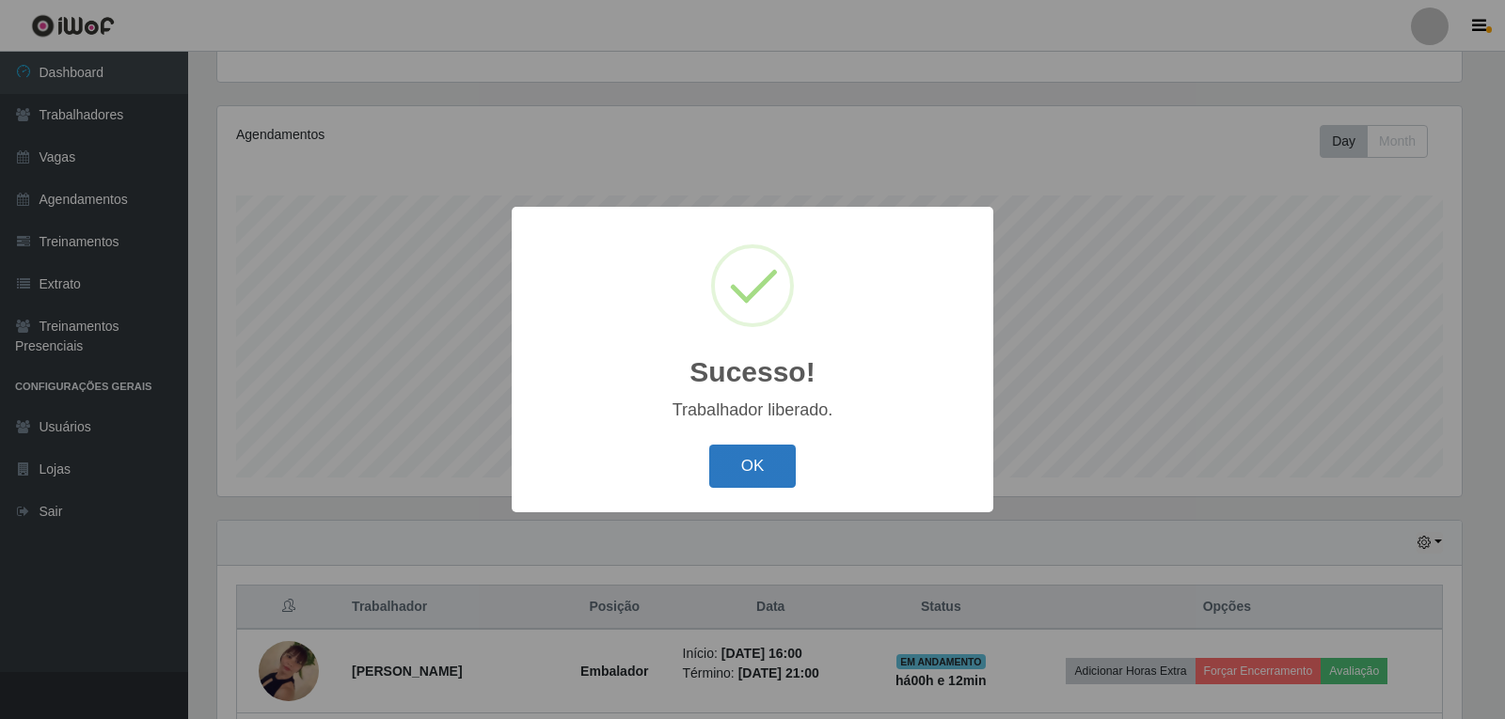
click at [786, 464] on button "OK" at bounding box center [752, 467] width 87 height 44
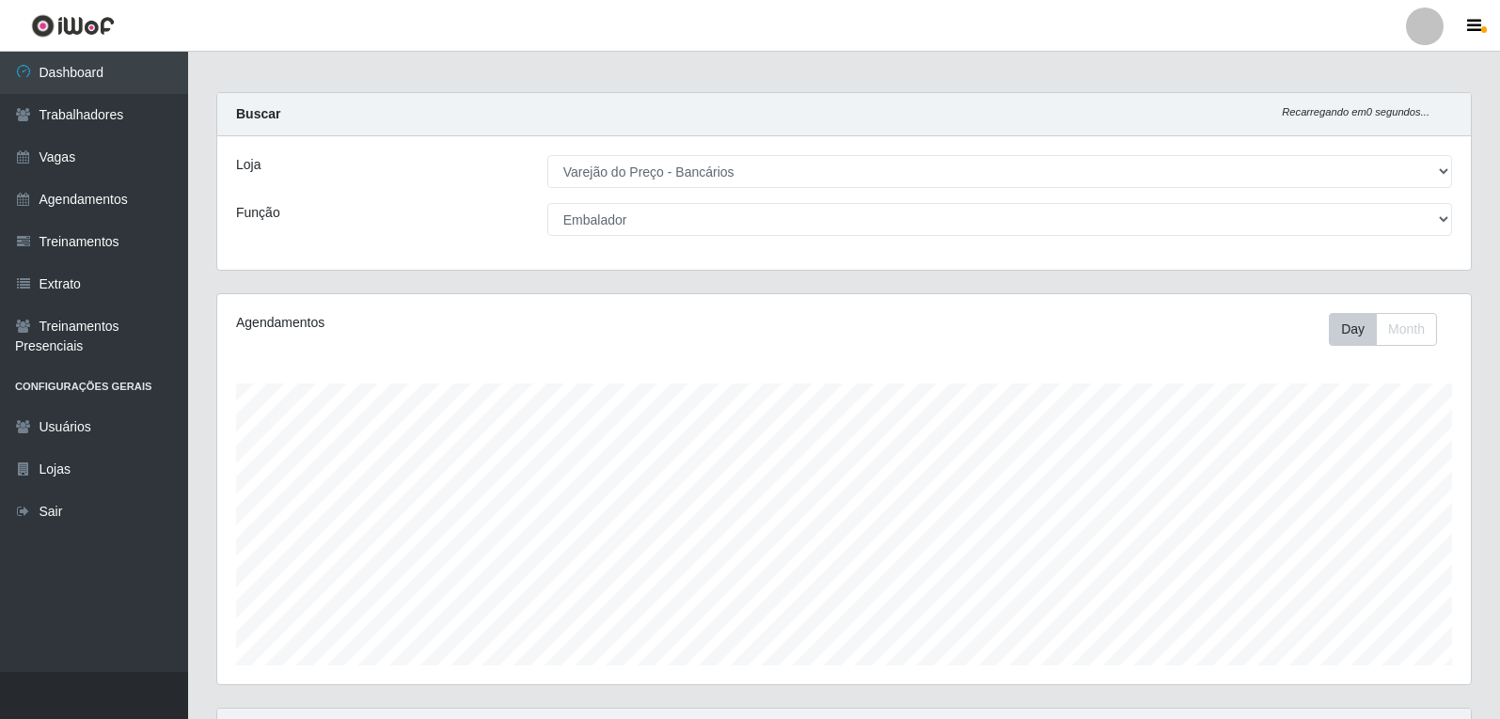
scroll to position [0, 0]
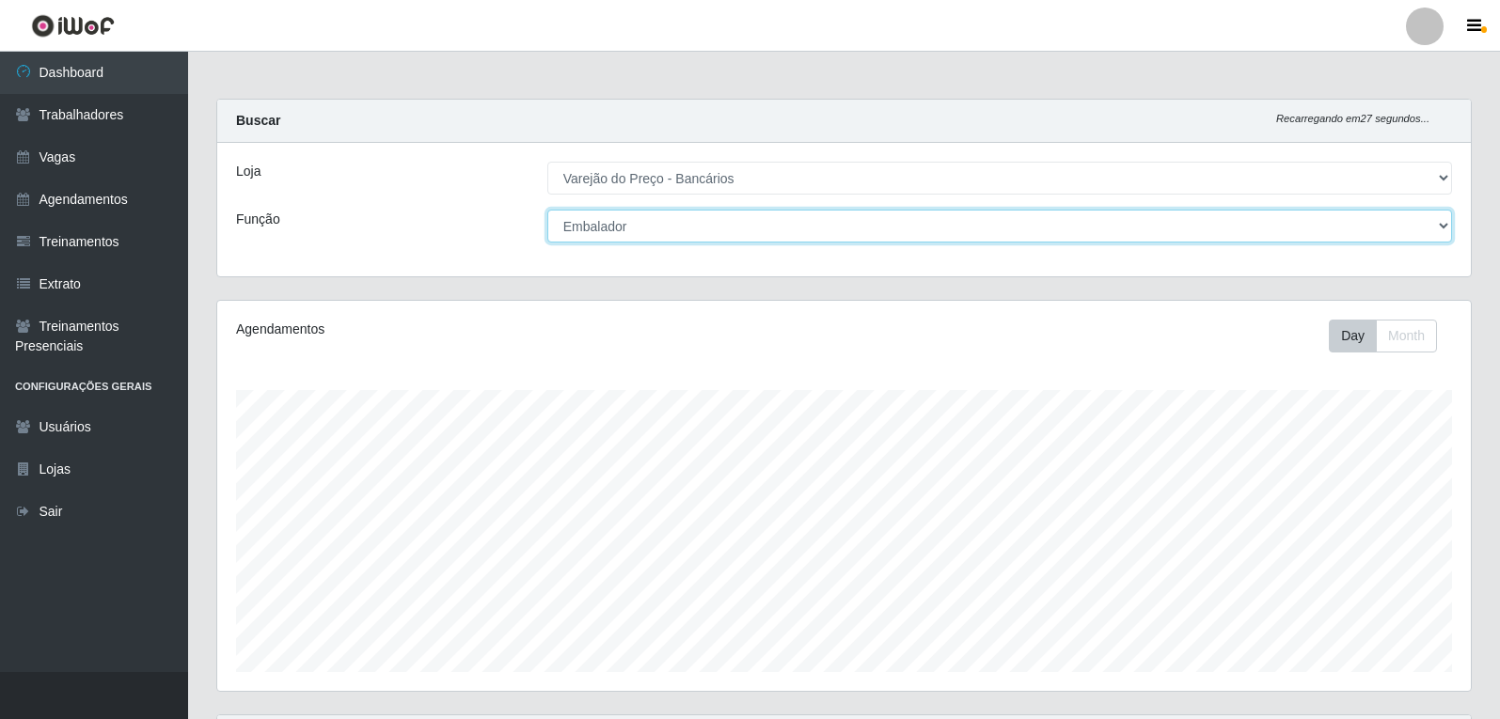
click at [610, 222] on select "[Selecione...] Auxiliar de Estacionamento Auxiliar de Estacionamento + Auxiliar…" at bounding box center [999, 226] width 905 height 33
click at [547, 210] on select "[Selecione...] Auxiliar de Estacionamento Auxiliar de Estacionamento + Auxiliar…" at bounding box center [999, 226] width 905 height 33
click at [715, 227] on select "[Selecione...] Auxiliar de Estacionamento Auxiliar de Estacionamento + Auxiliar…" at bounding box center [999, 226] width 905 height 33
click at [547, 210] on select "[Selecione...] Auxiliar de Estacionamento Auxiliar de Estacionamento + Auxiliar…" at bounding box center [999, 226] width 905 height 33
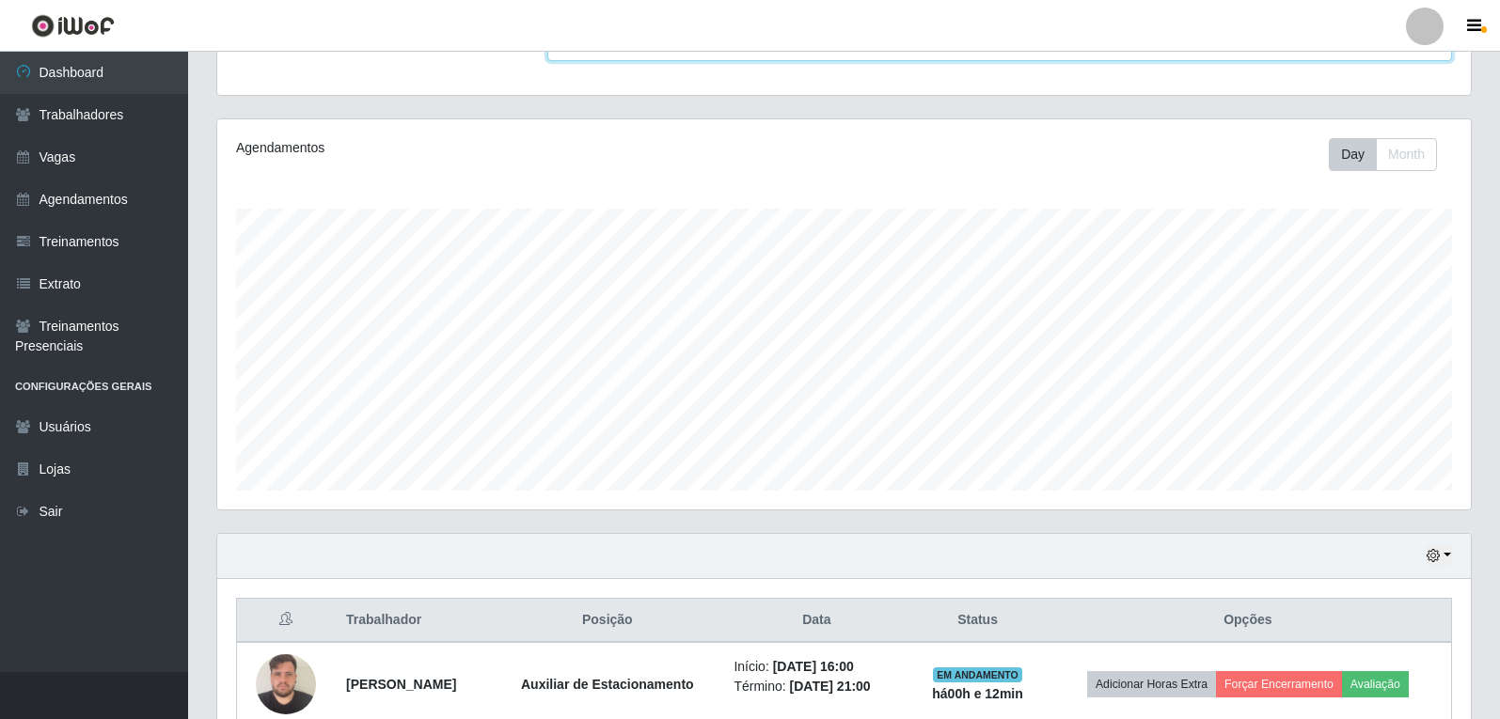
scroll to position [90, 0]
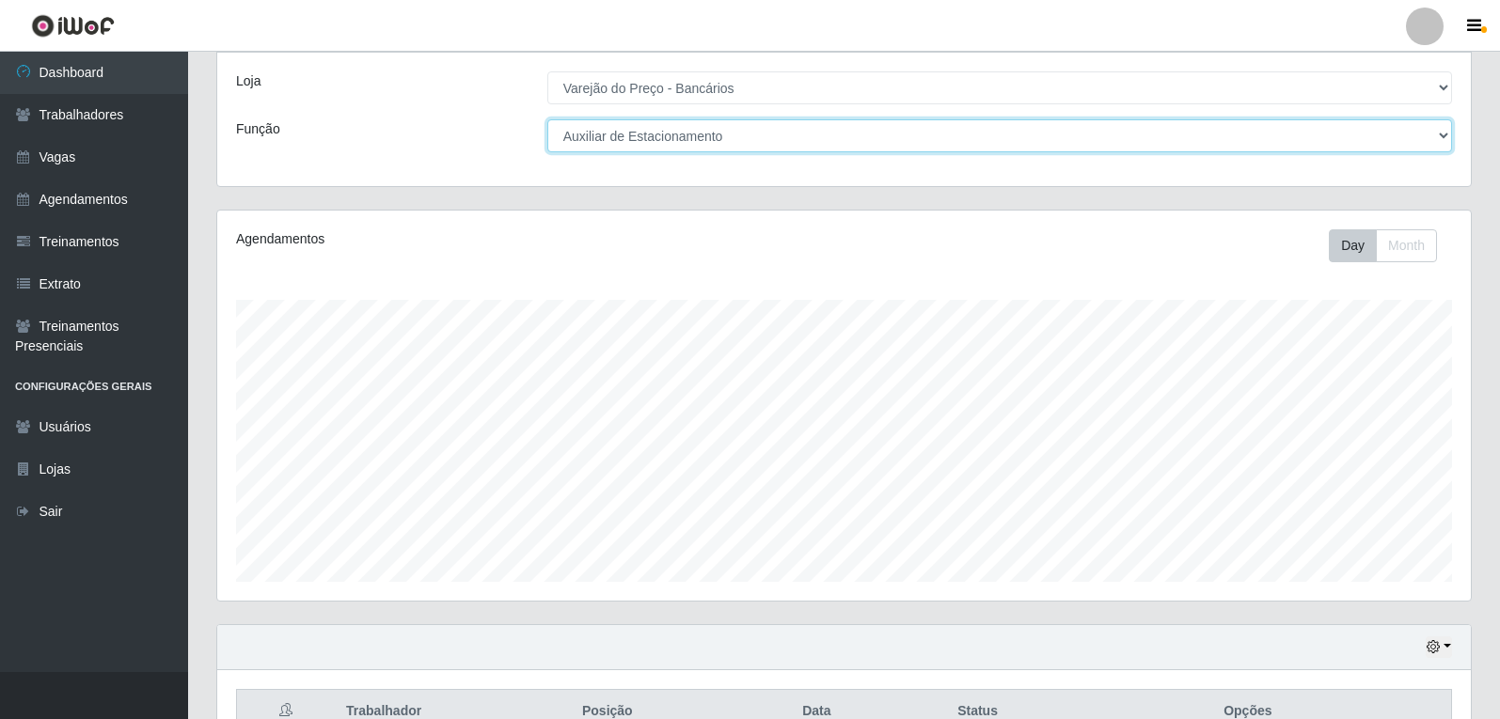
click at [691, 134] on select "[Selecione...] Auxiliar de Estacionamento Auxiliar de Estacionamento + Auxiliar…" at bounding box center [999, 135] width 905 height 33
select select "1"
click at [547, 119] on select "[Selecione...] Auxiliar de Estacionamento Auxiliar de Estacionamento + Auxiliar…" at bounding box center [999, 135] width 905 height 33
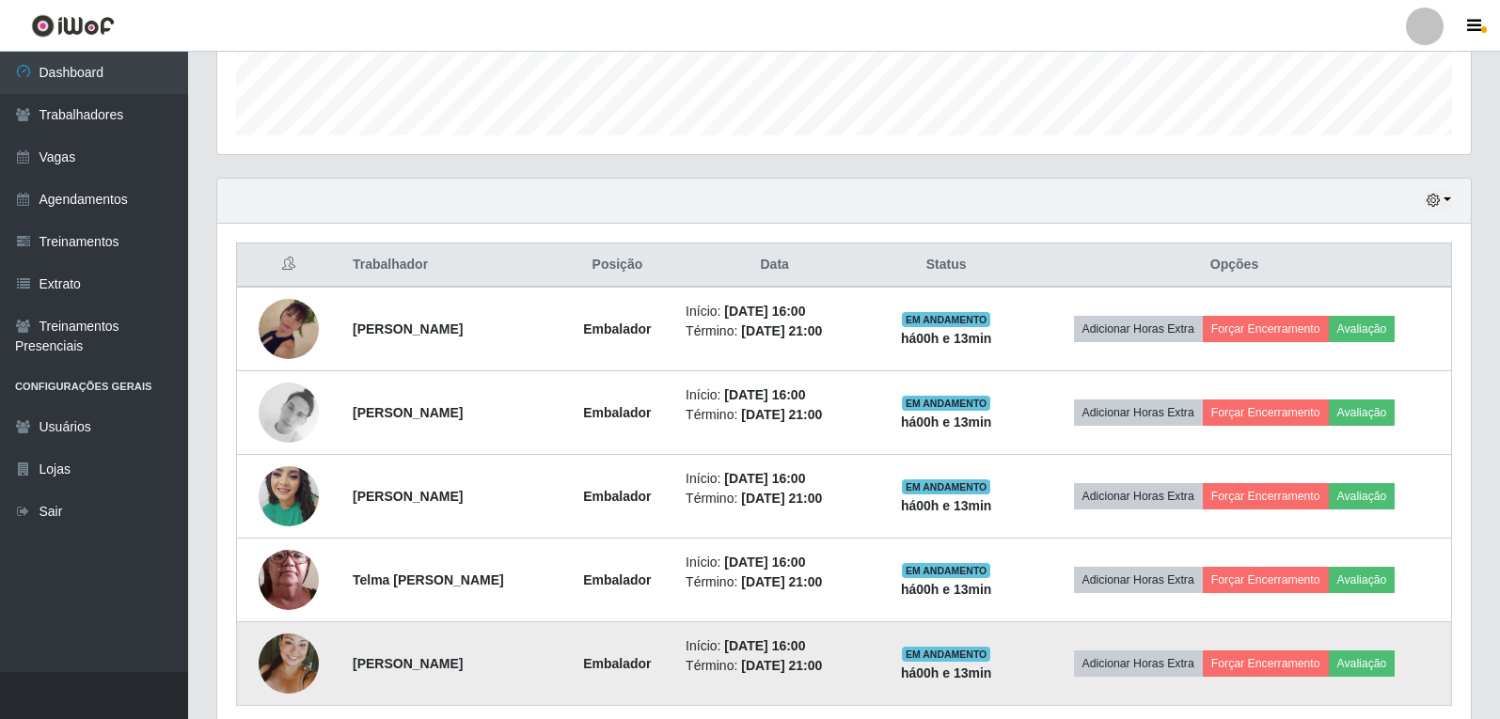
scroll to position [571, 0]
